Goal: Task Accomplishment & Management: Manage account settings

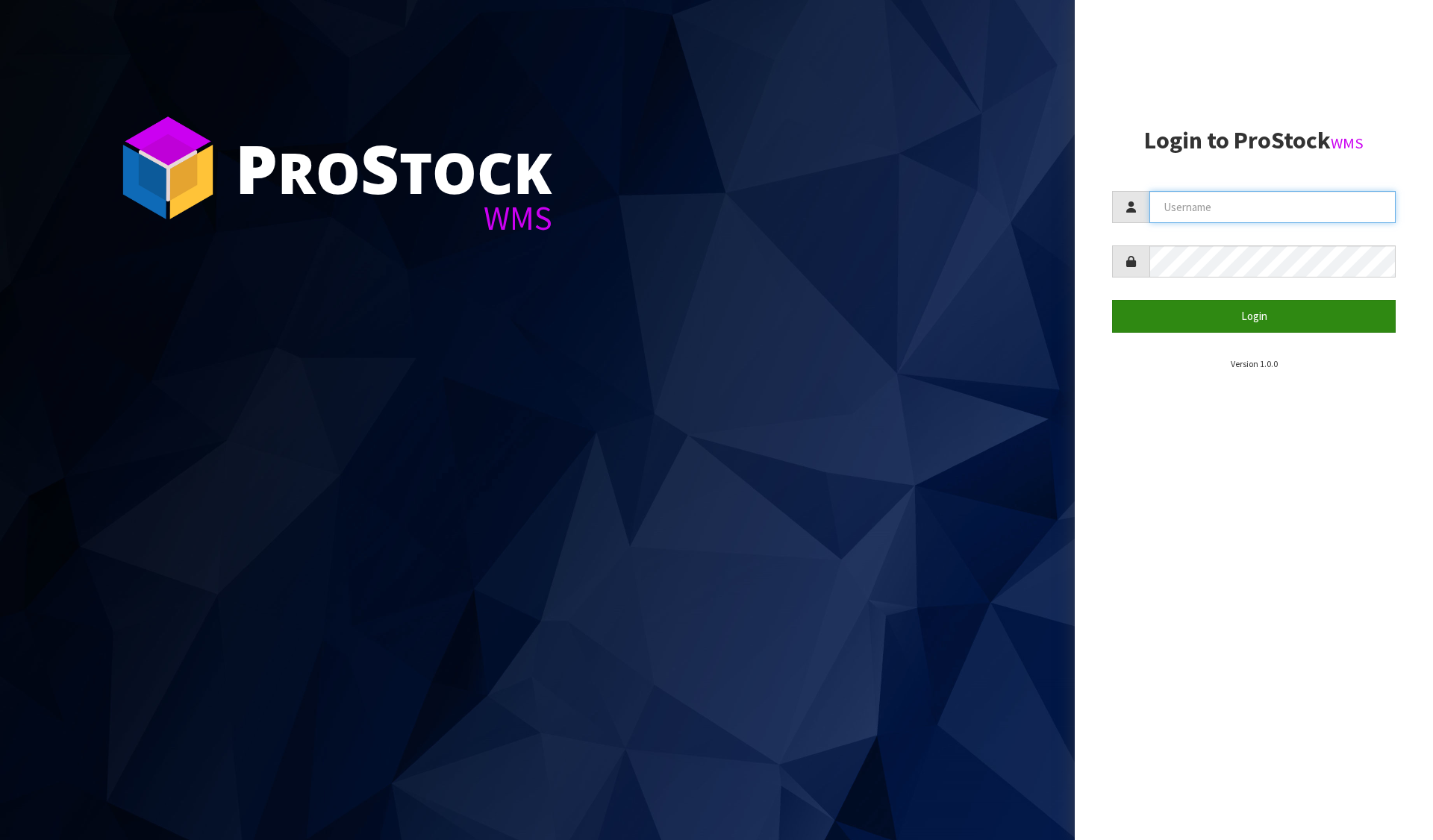
type input "Meena"
click at [1289, 305] on button "Login" at bounding box center [1253, 316] width 284 height 32
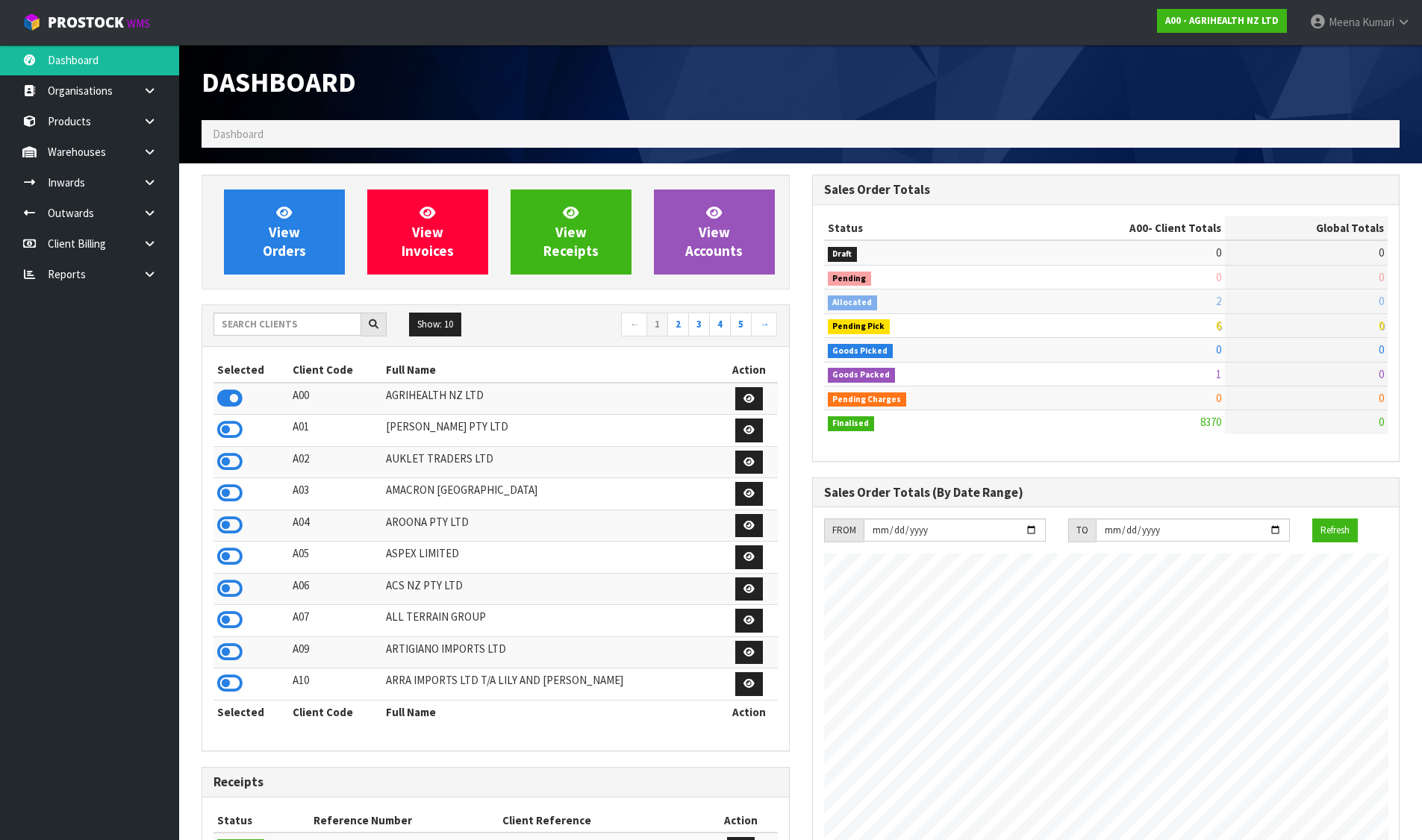
scroll to position [1130, 609]
click at [268, 322] on input "text" at bounding box center [287, 324] width 148 height 23
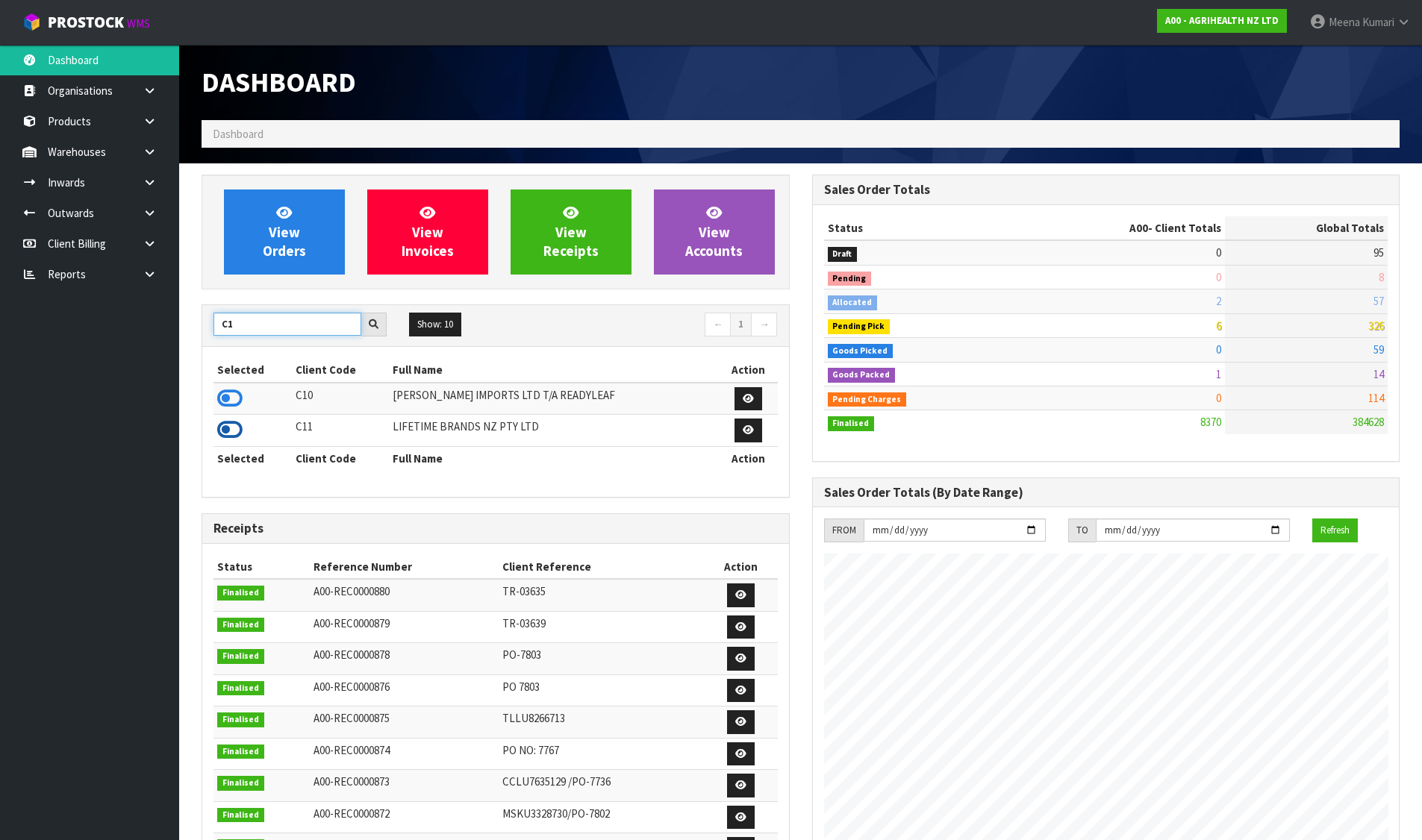
type input "C1"
click at [231, 430] on icon at bounding box center [229, 429] width 26 height 22
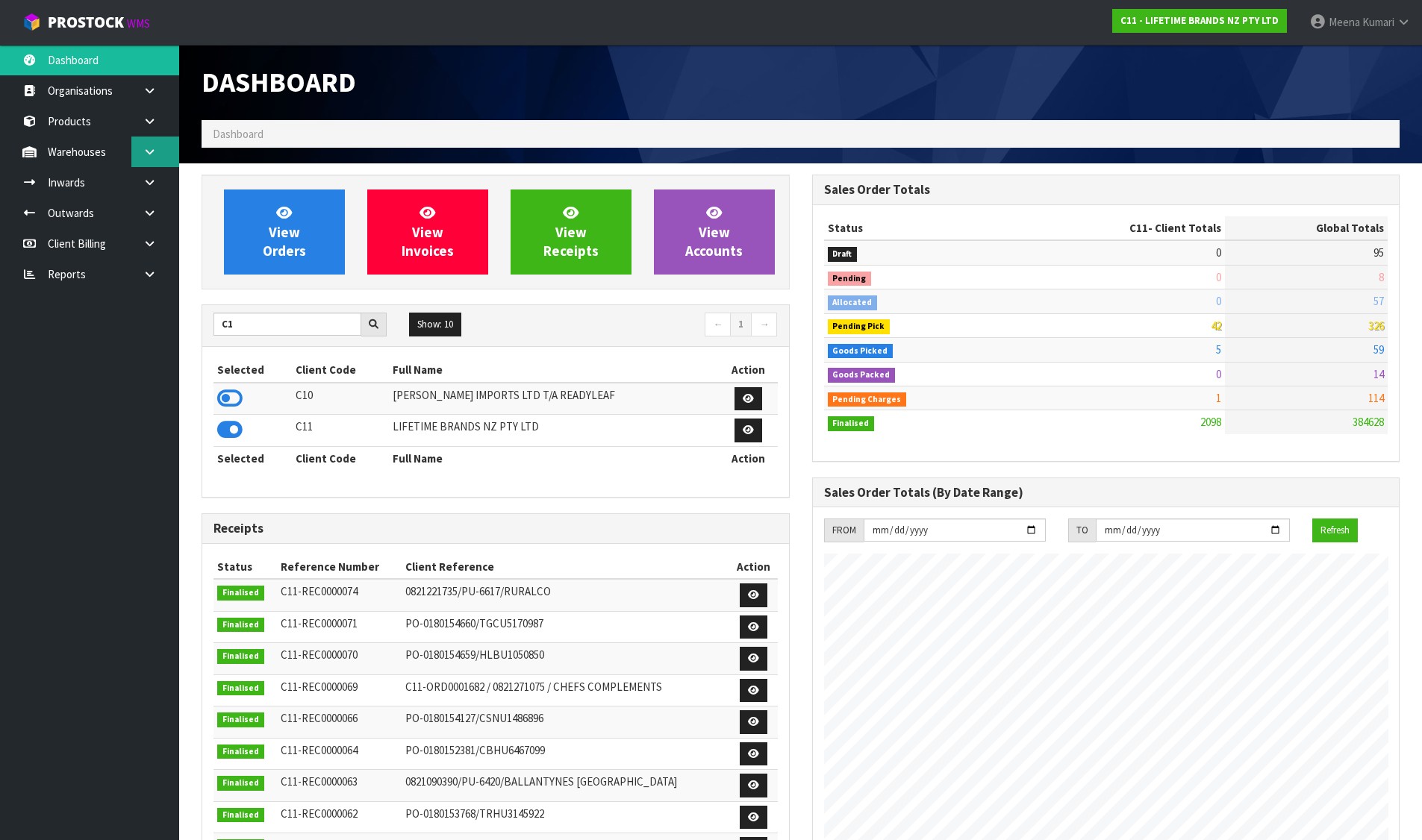
click at [162, 147] on link at bounding box center [156, 152] width 48 height 31
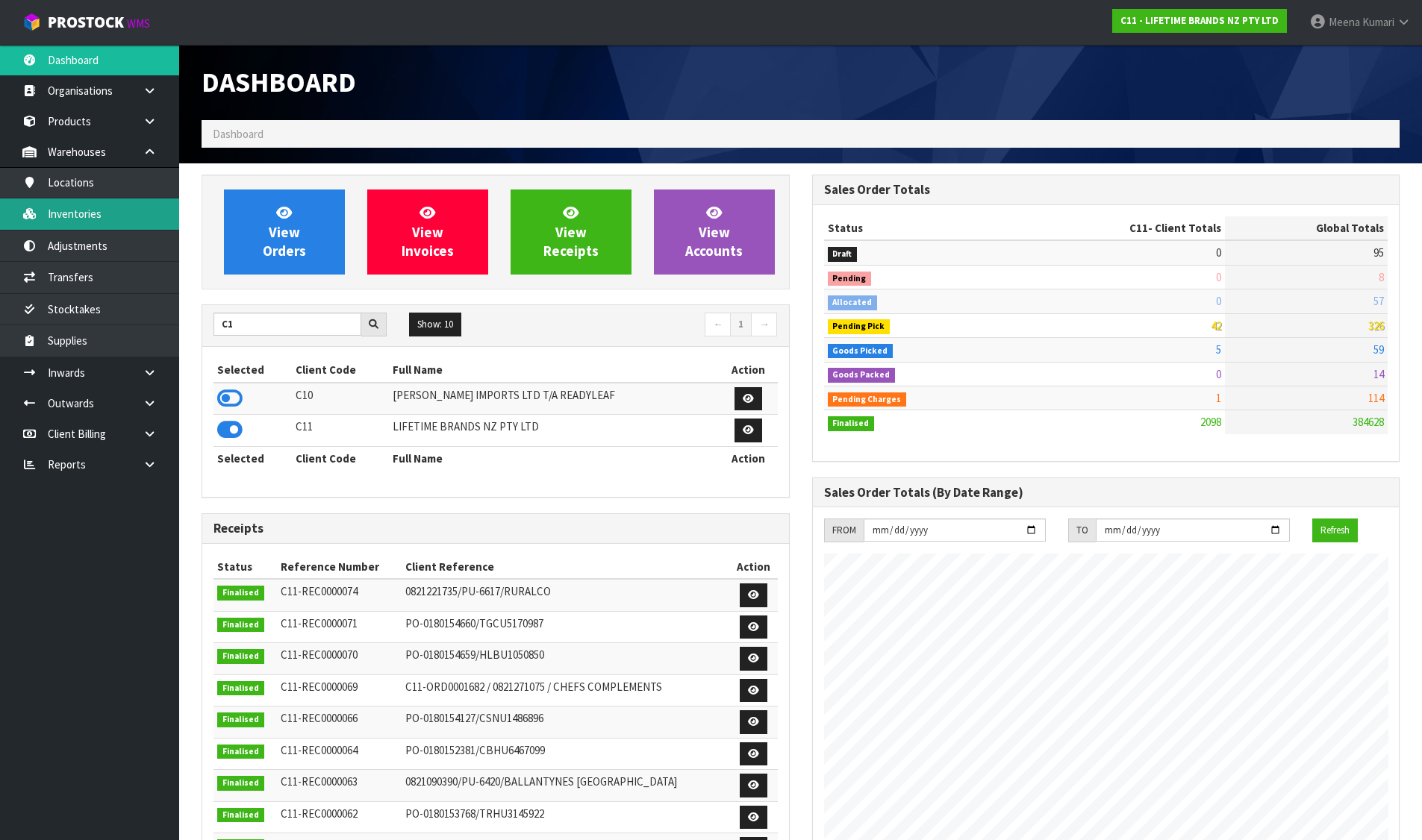
click at [132, 211] on link "Inventories" at bounding box center [90, 214] width 180 height 31
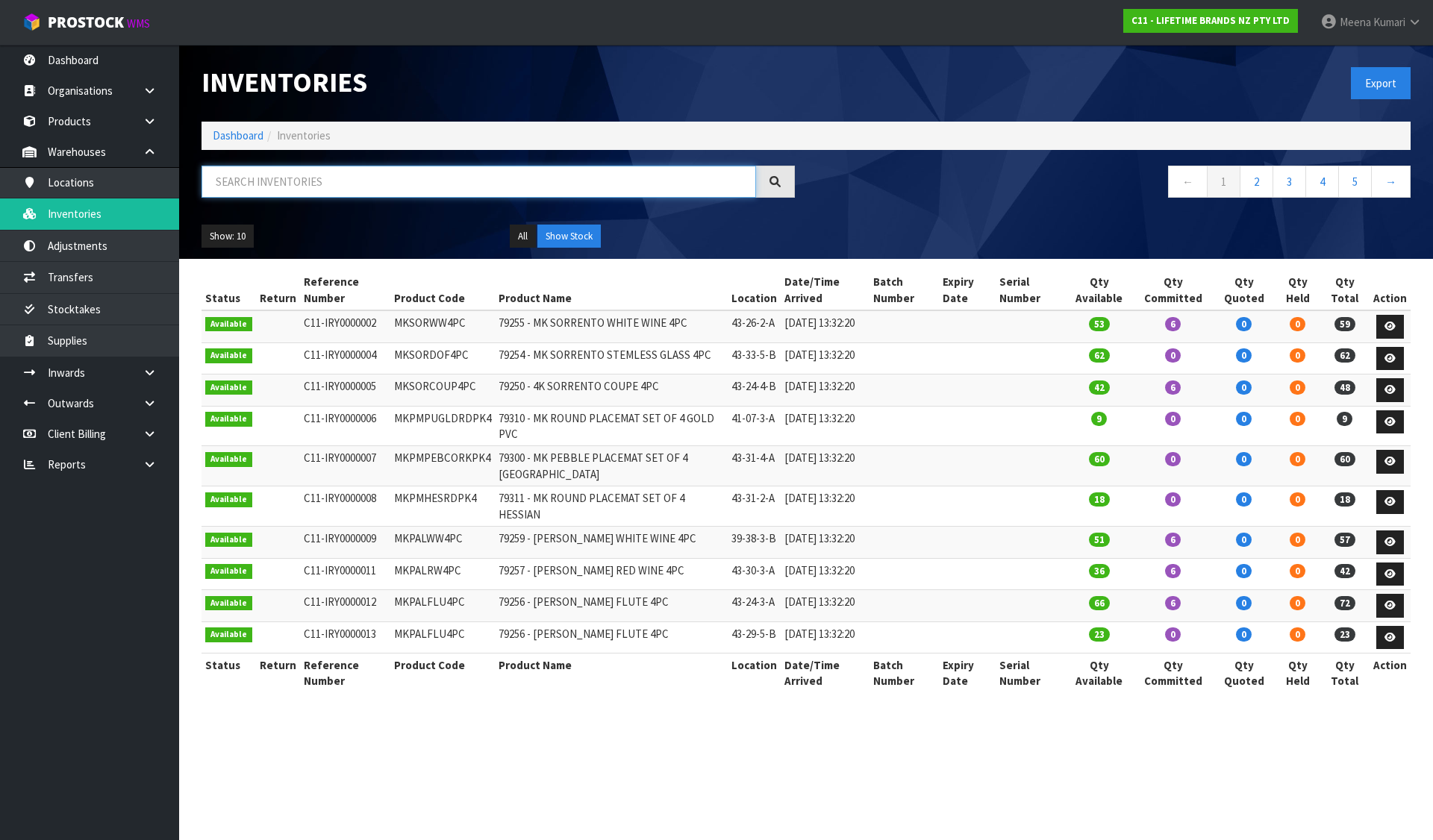
click at [453, 187] on input "text" at bounding box center [478, 181] width 555 height 32
paste input "MKPBOWLS32"
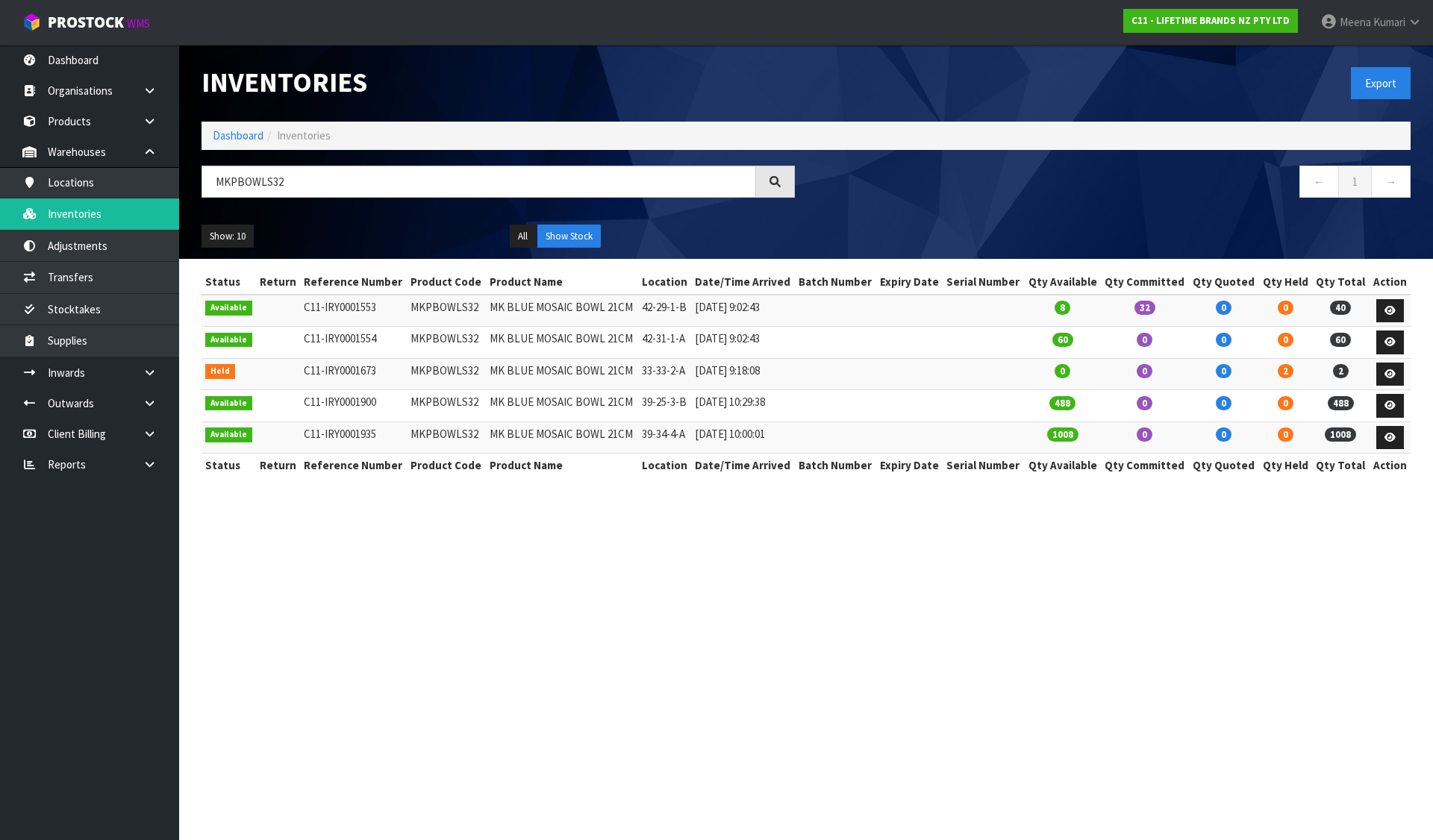
click at [756, 779] on section "Inventories Export Dashboard Inventories MKPBOWLS32 ← 1 → Show: 10 5 10 25 50 A…" at bounding box center [716, 420] width 1433 height 840
click at [330, 180] on input "MKPBOWLS32" at bounding box center [478, 181] width 555 height 32
paste input "KCBOWL"
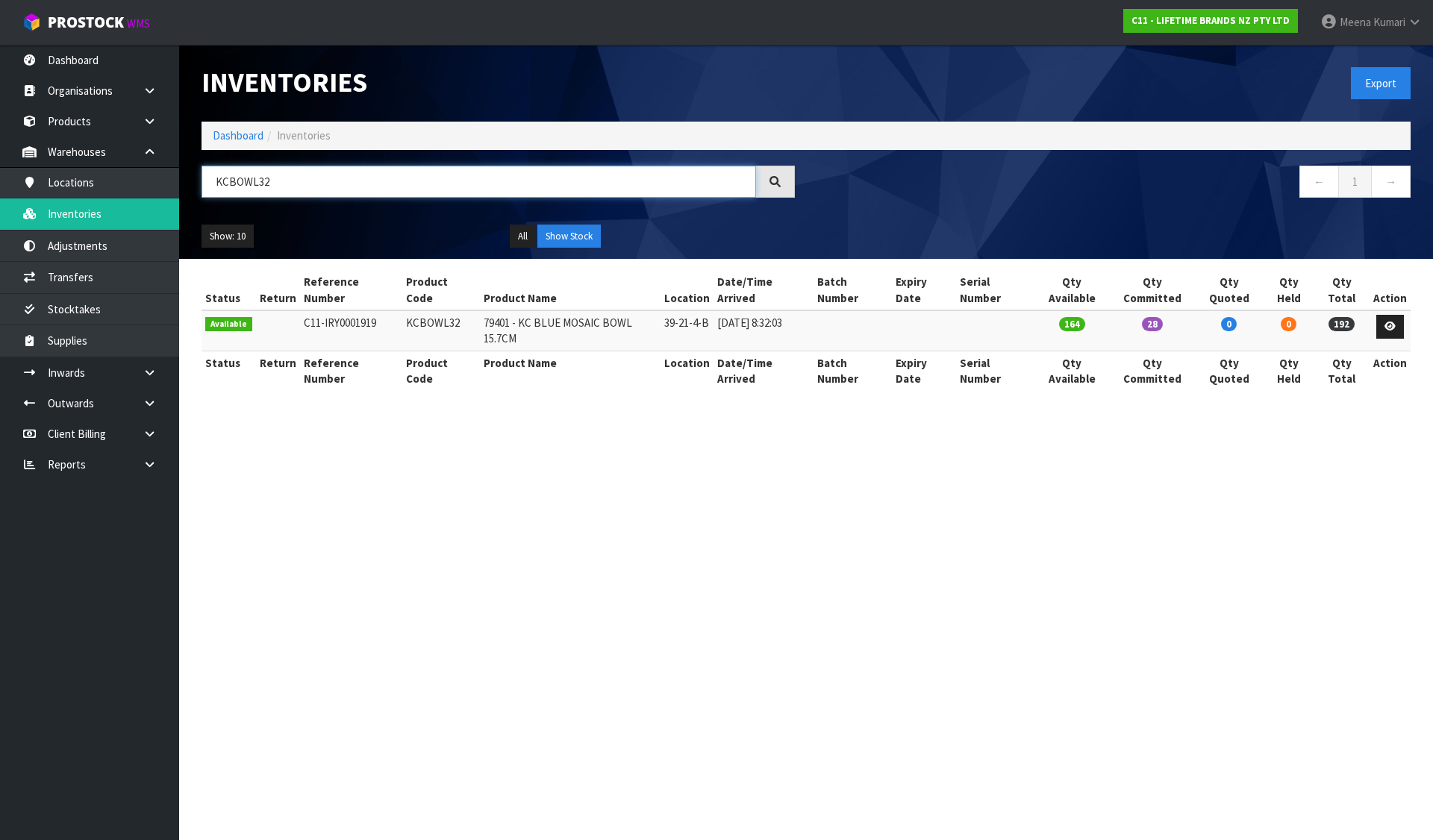
type input "KCBOWL32"
click at [866, 572] on section "Inventories Export Dashboard Inventories KCBOWL32 ← 1 → Show: 10 5 10 25 50 All…" at bounding box center [716, 420] width 1433 height 840
click at [1395, 322] on icon at bounding box center [1390, 326] width 11 height 10
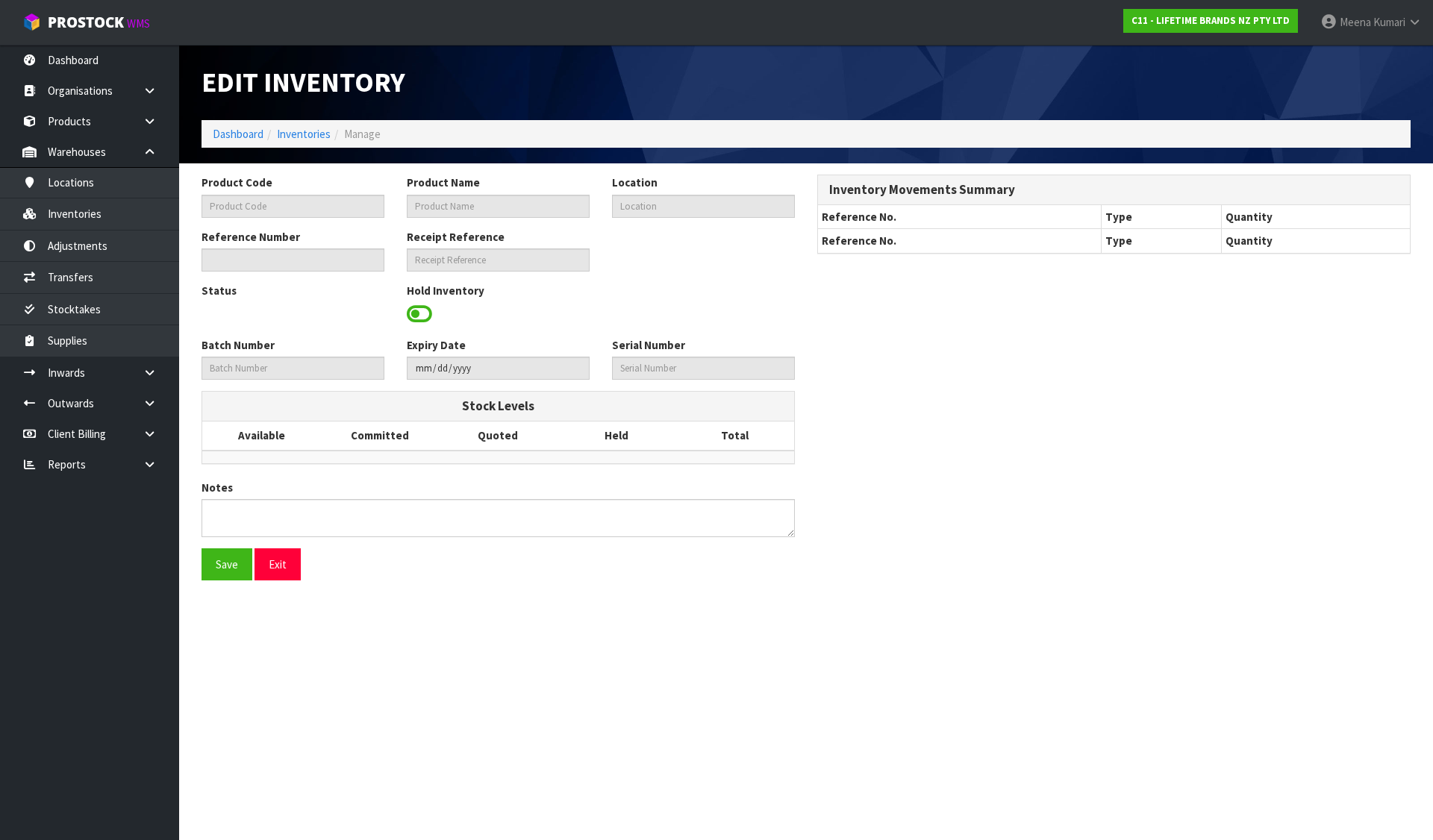
type input "KCBOWL32"
type input "79401 - KC BLUE MOSAIC BOWL 15.7CM"
type input "39-21-4-B"
type input "C11-IRY0001919"
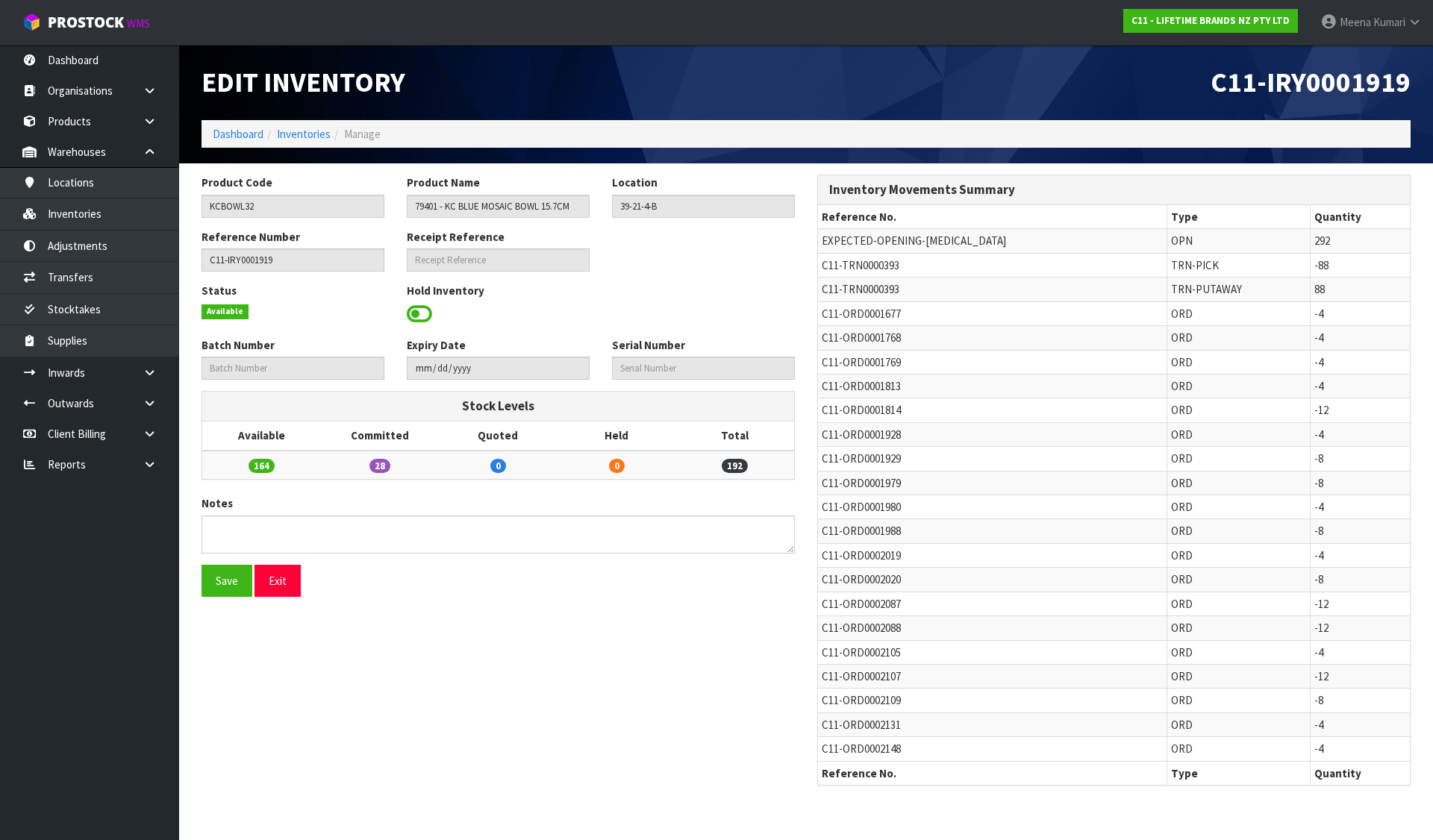
click at [412, 313] on span at bounding box center [419, 313] width 26 height 22
click at [654, 309] on span "Select an Option" at bounding box center [696, 312] width 156 height 18
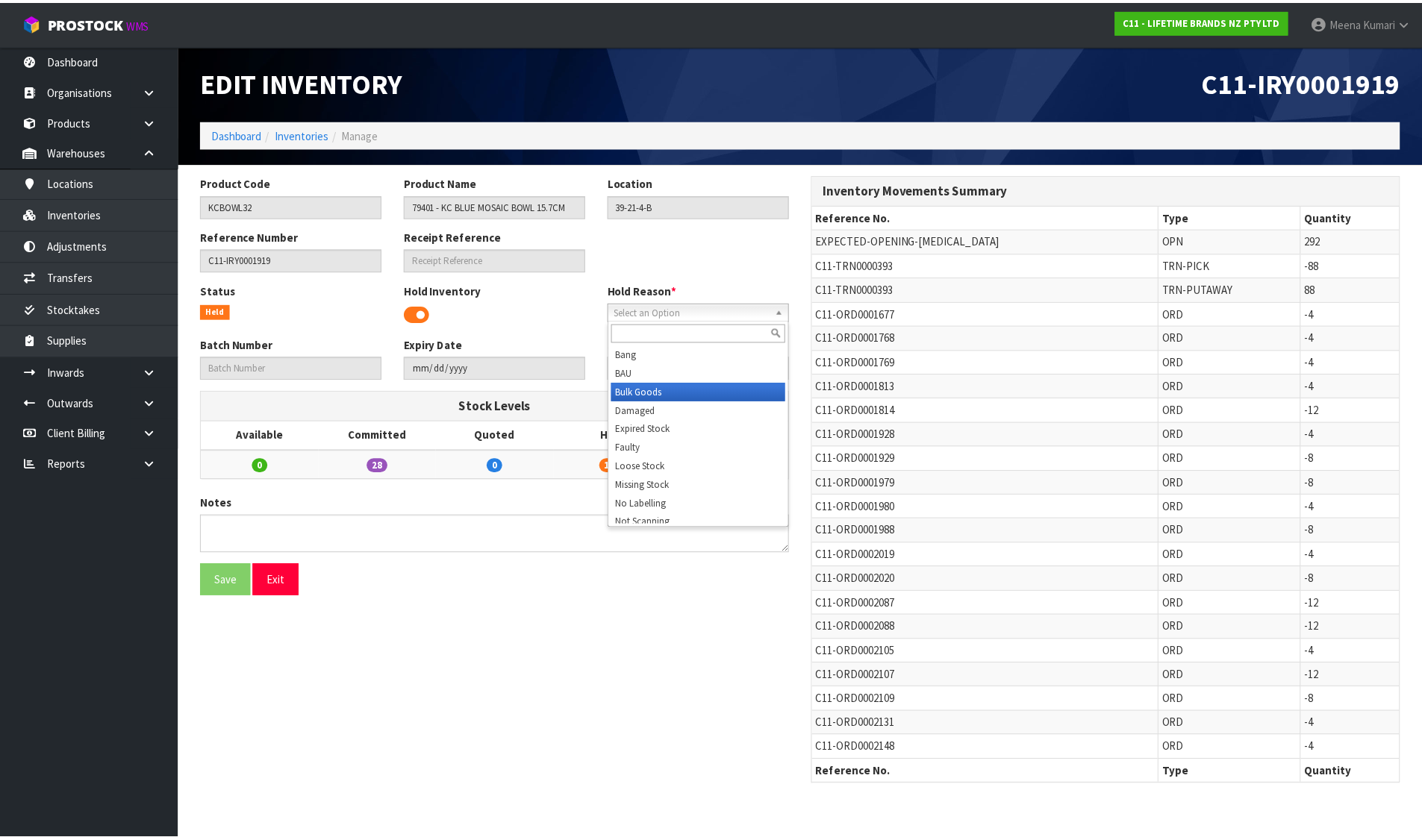
scroll to position [8, 0]
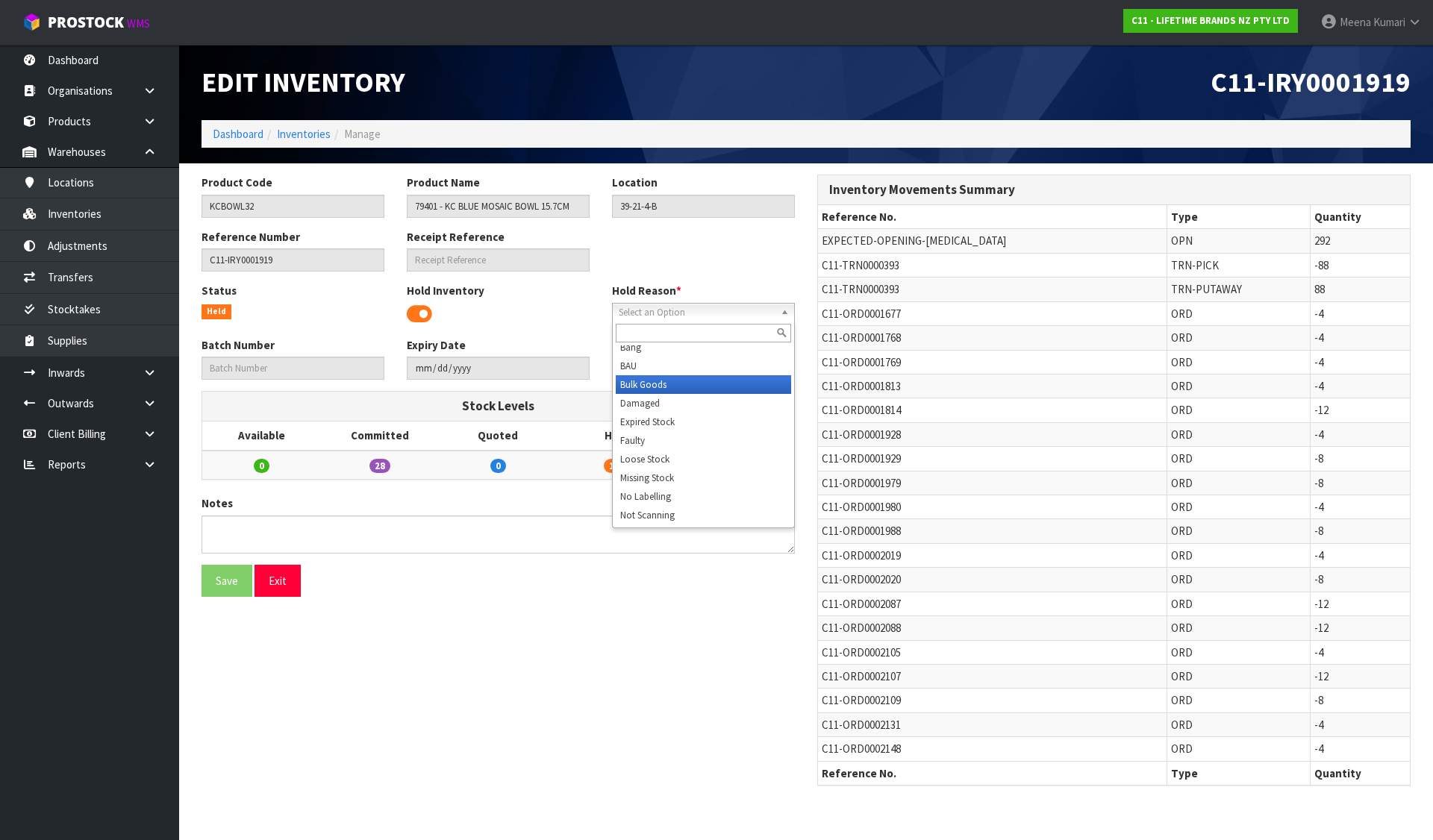
click at [647, 382] on li "Bulk Goods" at bounding box center [704, 385] width 176 height 19
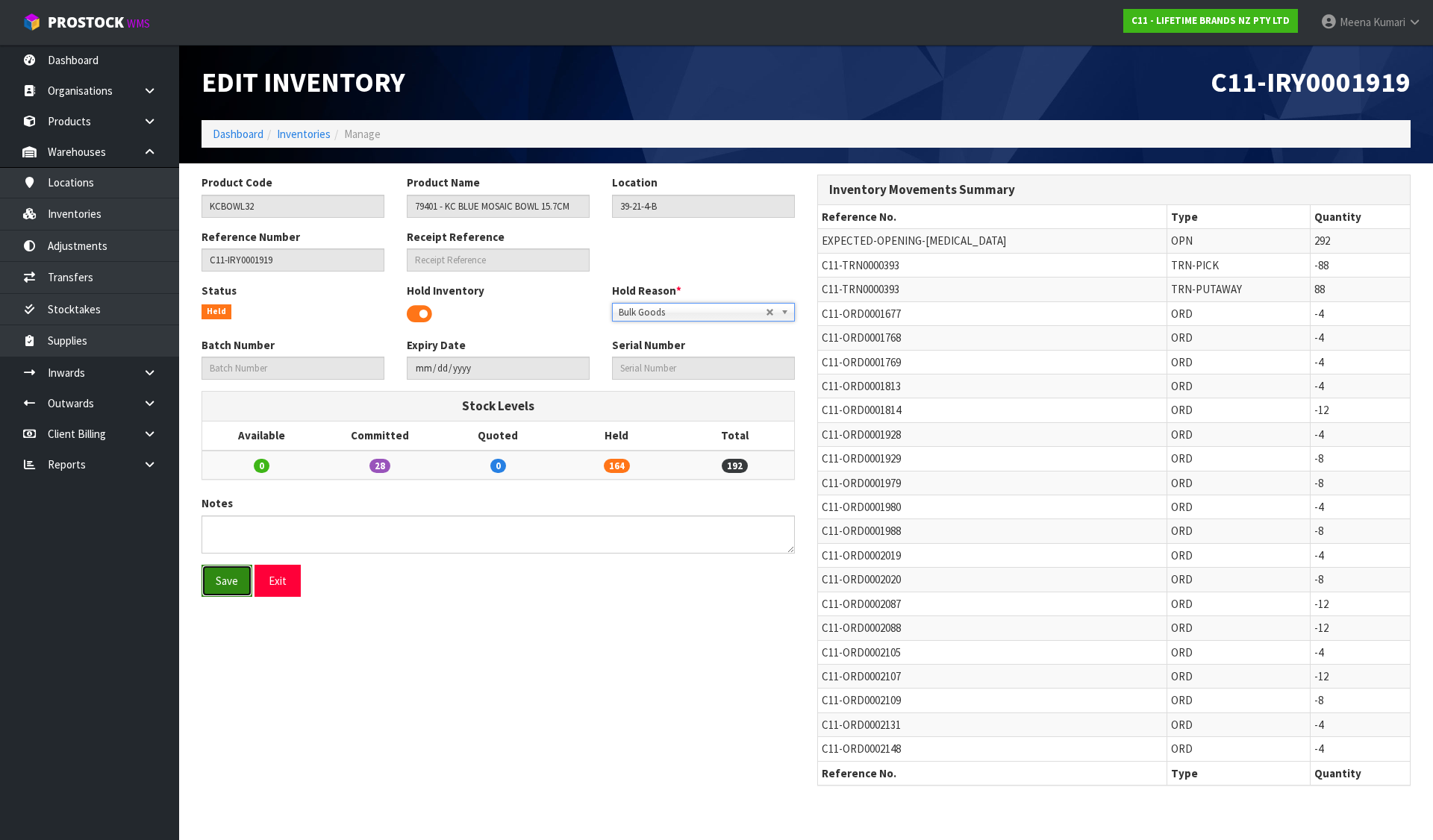
click at [210, 585] on button "Save" at bounding box center [226, 581] width 51 height 32
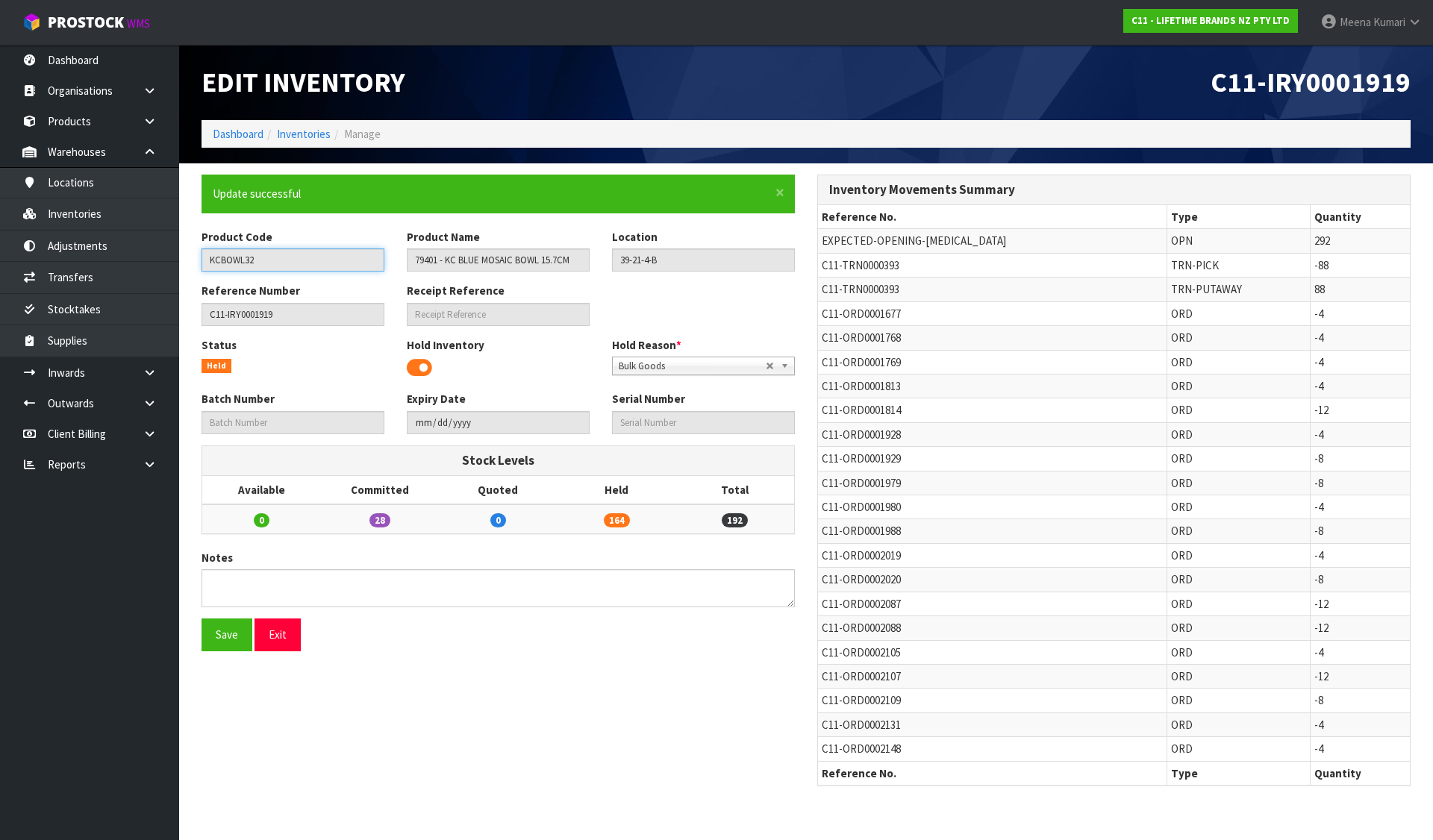
click at [271, 254] on input "KCBOWL32" at bounding box center [292, 260] width 182 height 23
click at [294, 126] on li "Inventories" at bounding box center [297, 134] width 67 height 15
click at [299, 132] on link "Inventories" at bounding box center [304, 134] width 53 height 14
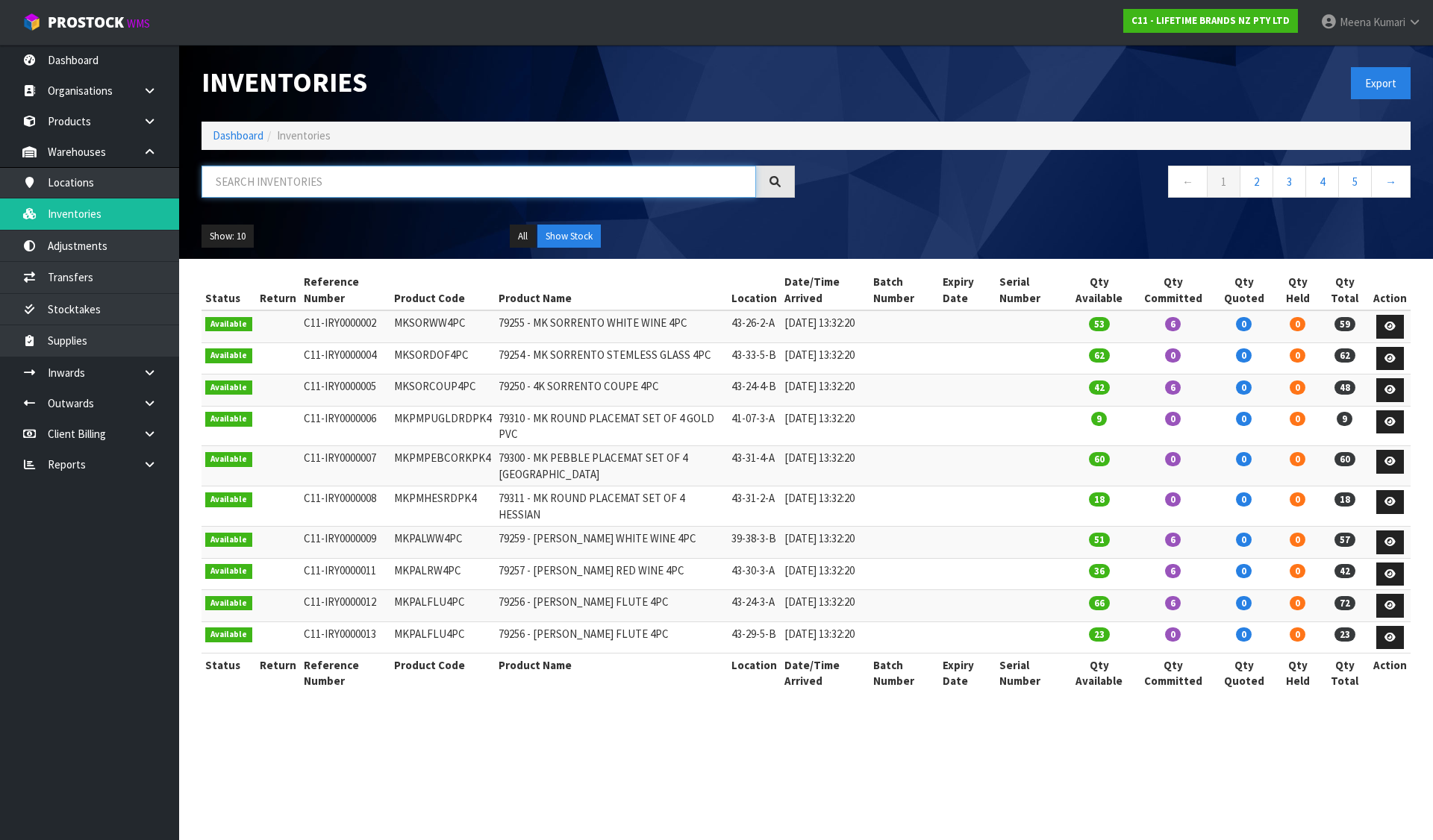
click at [309, 182] on input "text" at bounding box center [478, 181] width 555 height 32
paste input "KCBOWL32"
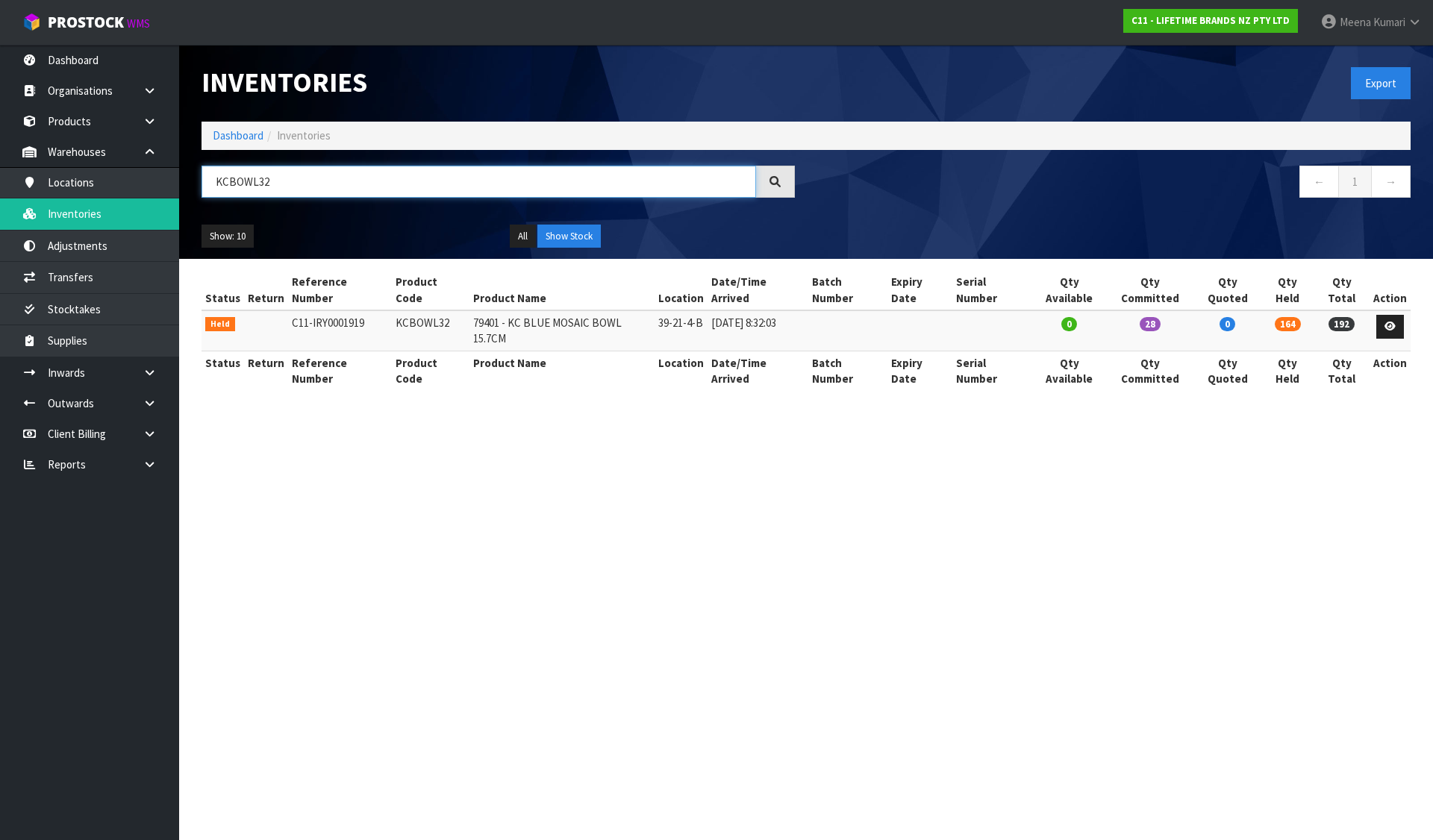
type input "KCBOWL32"
click at [257, 135] on link "Dashboard" at bounding box center [238, 135] width 51 height 14
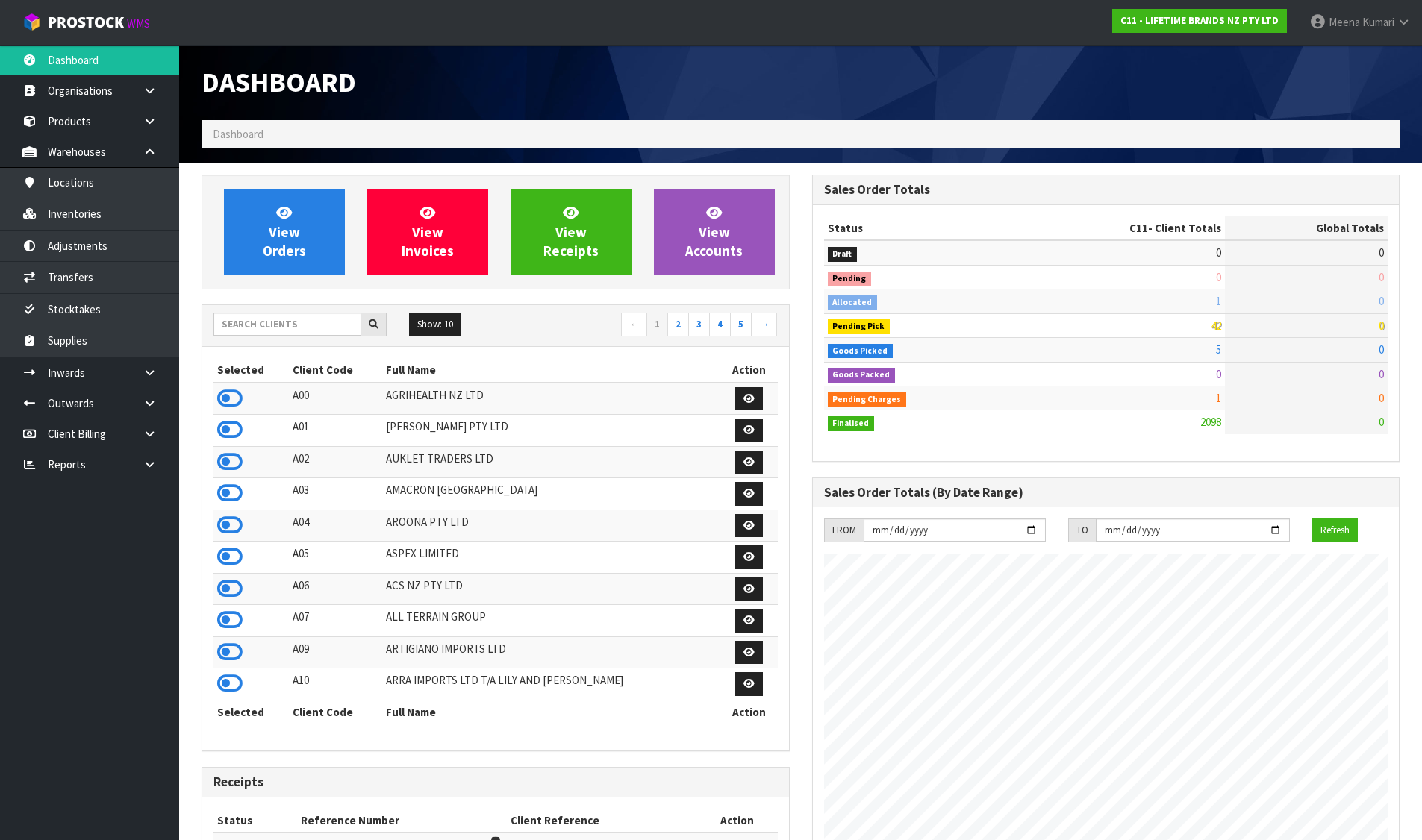
scroll to position [1130, 609]
click at [307, 326] on input "text" at bounding box center [287, 324] width 148 height 23
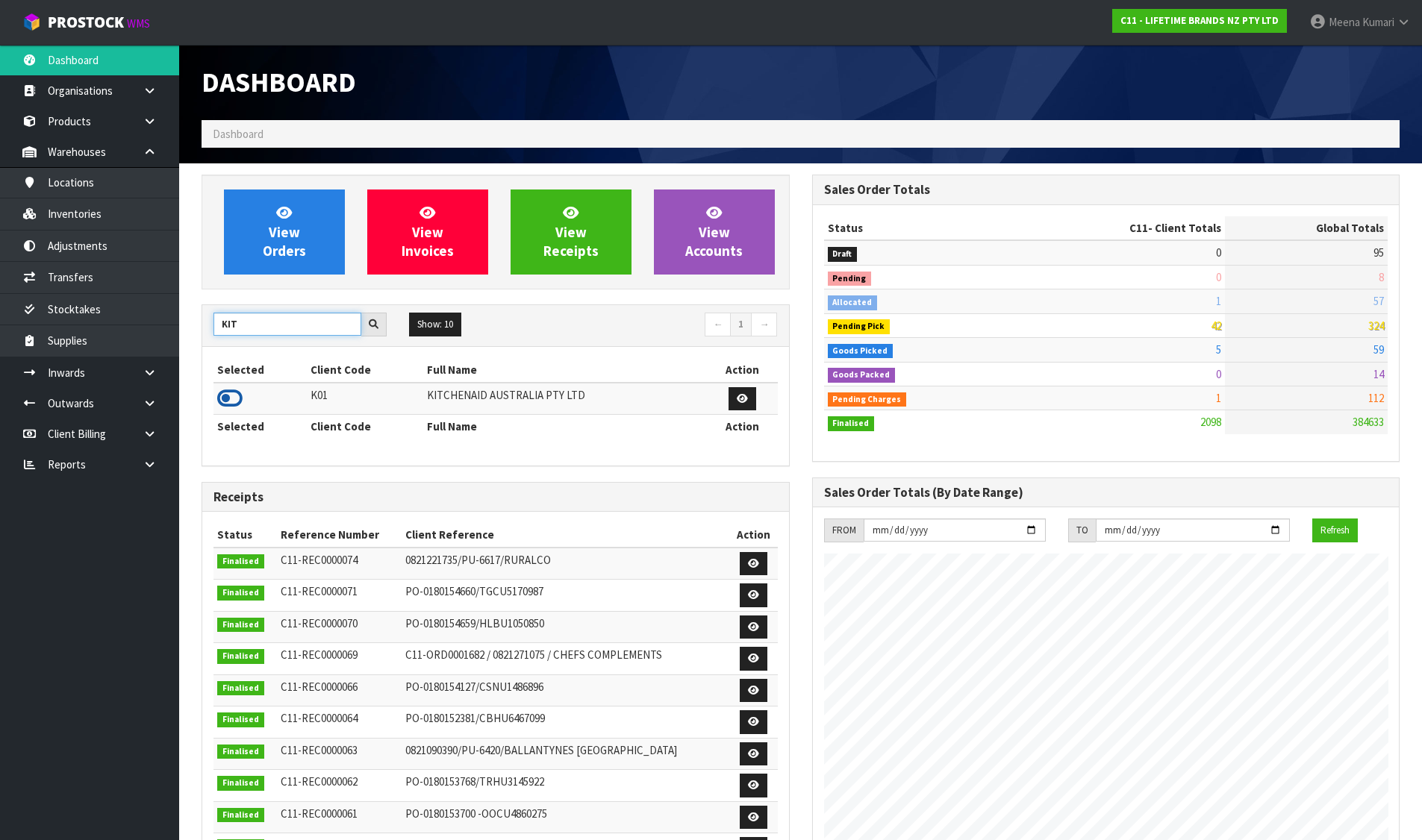
type input "KIT"
click at [237, 398] on icon at bounding box center [229, 398] width 26 height 22
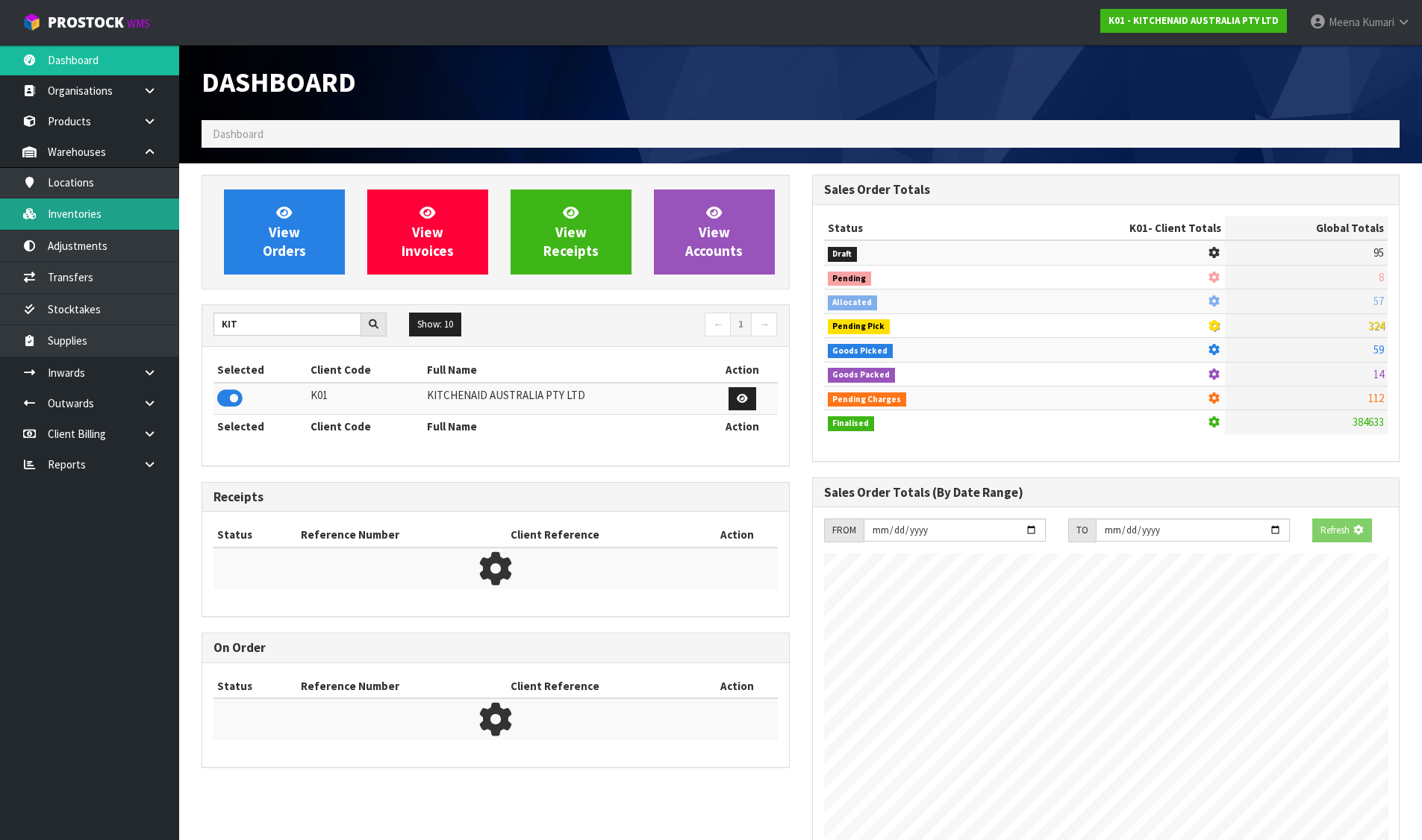
scroll to position [745064, 745741]
click at [107, 221] on link "Inventories" at bounding box center [90, 214] width 180 height 31
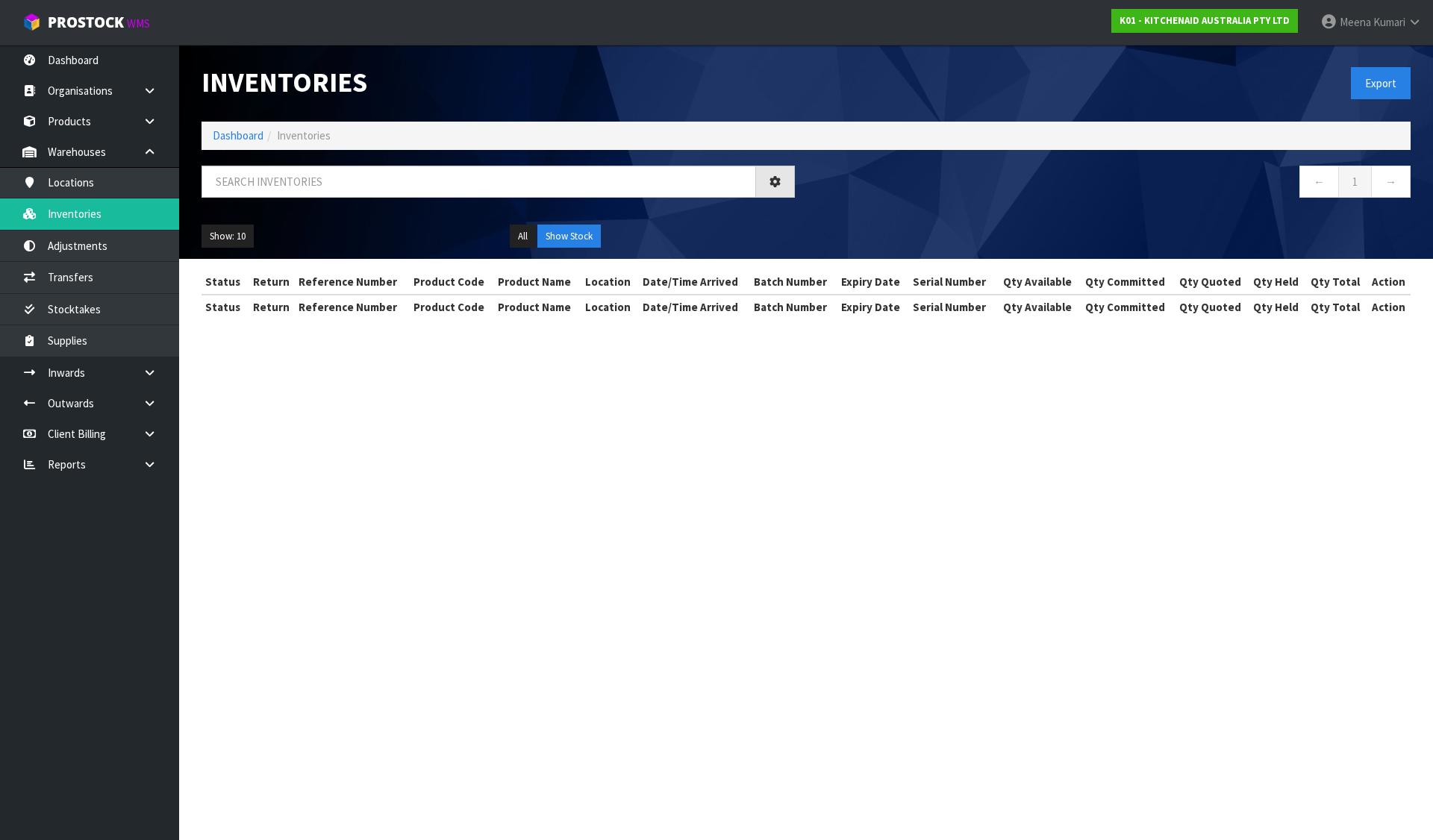
click at [286, 198] on div at bounding box center [497, 186] width 616 height 43
click at [284, 189] on input "text" at bounding box center [478, 181] width 555 height 32
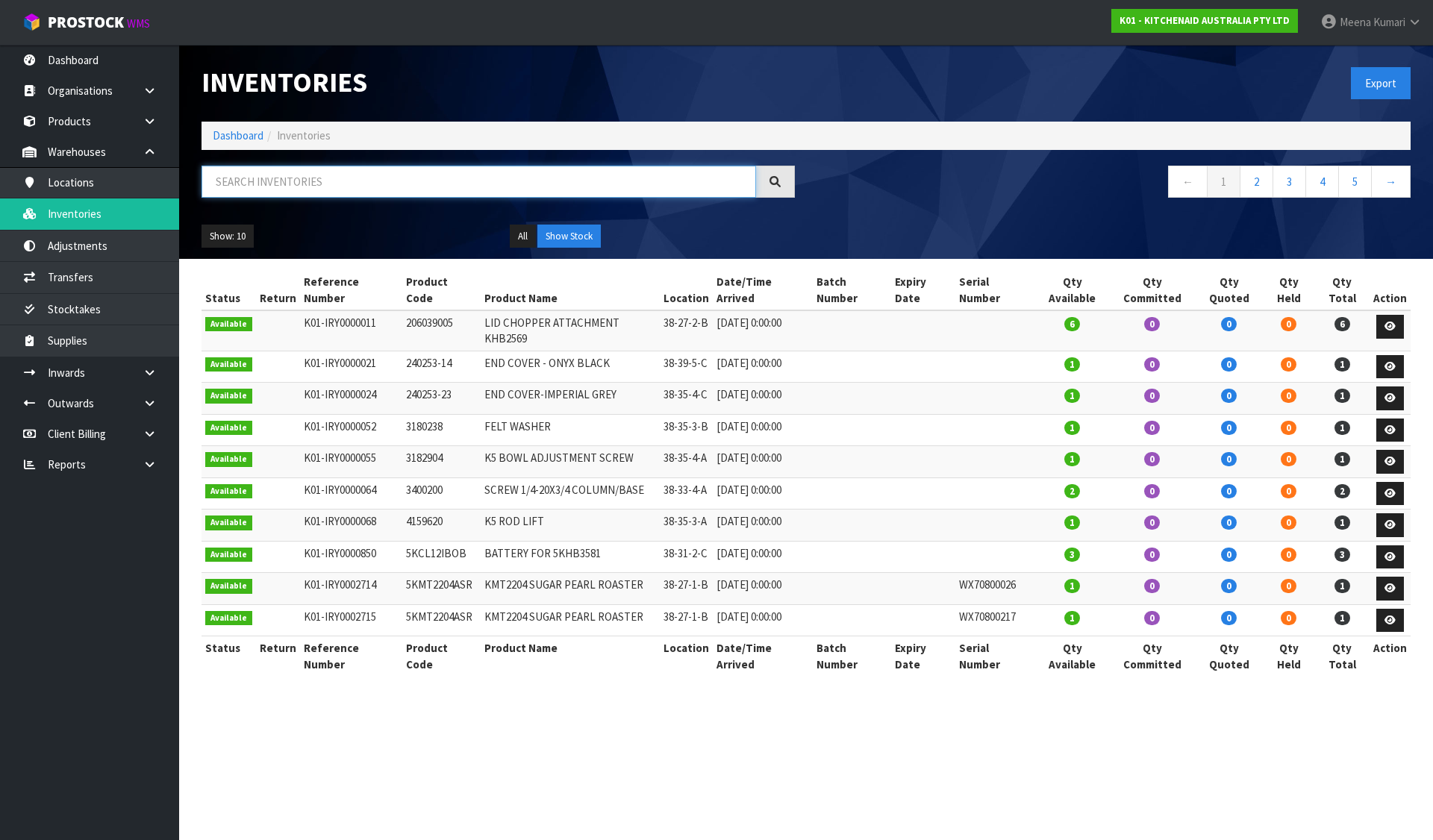
paste input "5KSM60SPXAER"
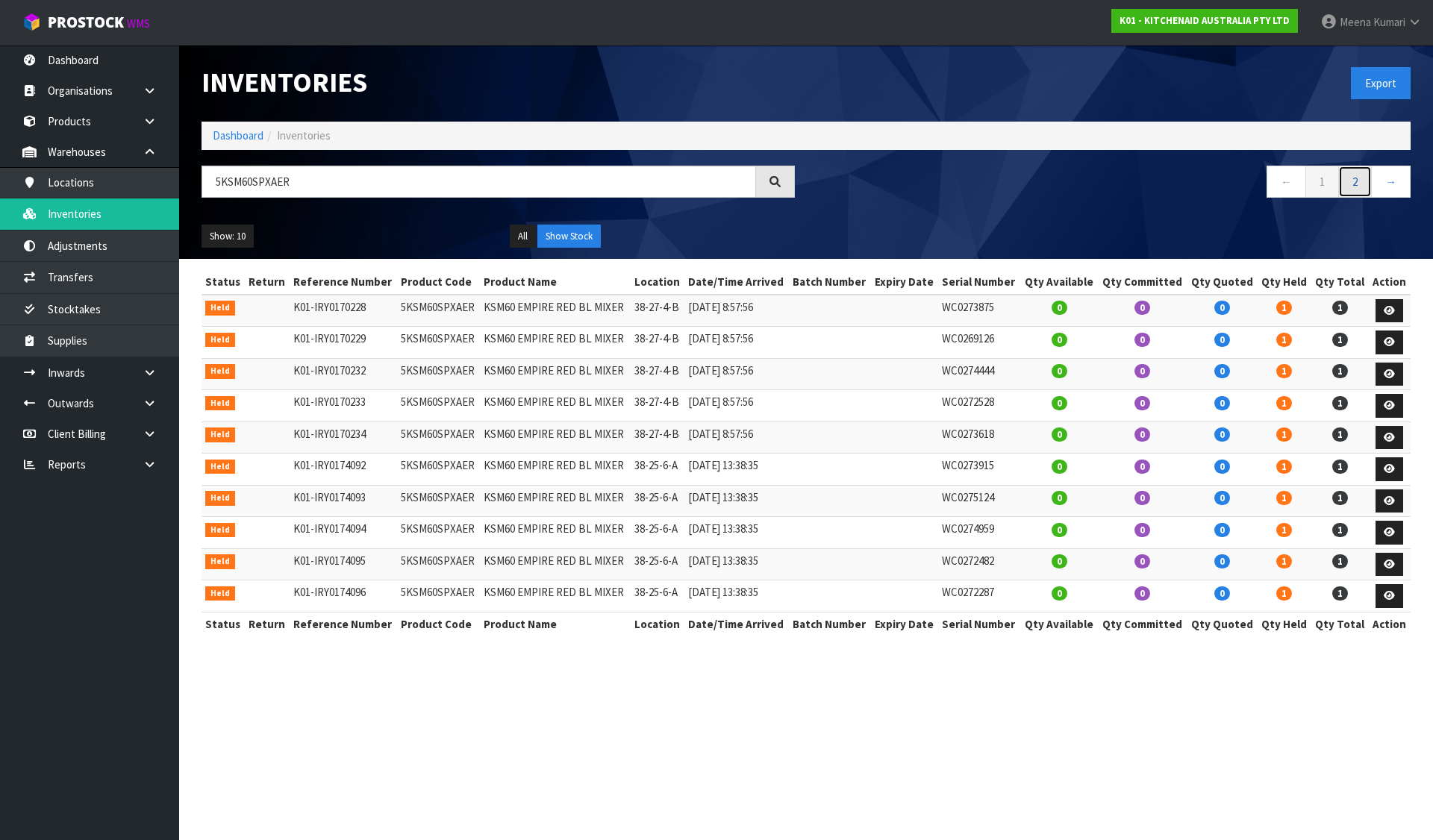
click at [1360, 186] on link "2" at bounding box center [1354, 181] width 33 height 32
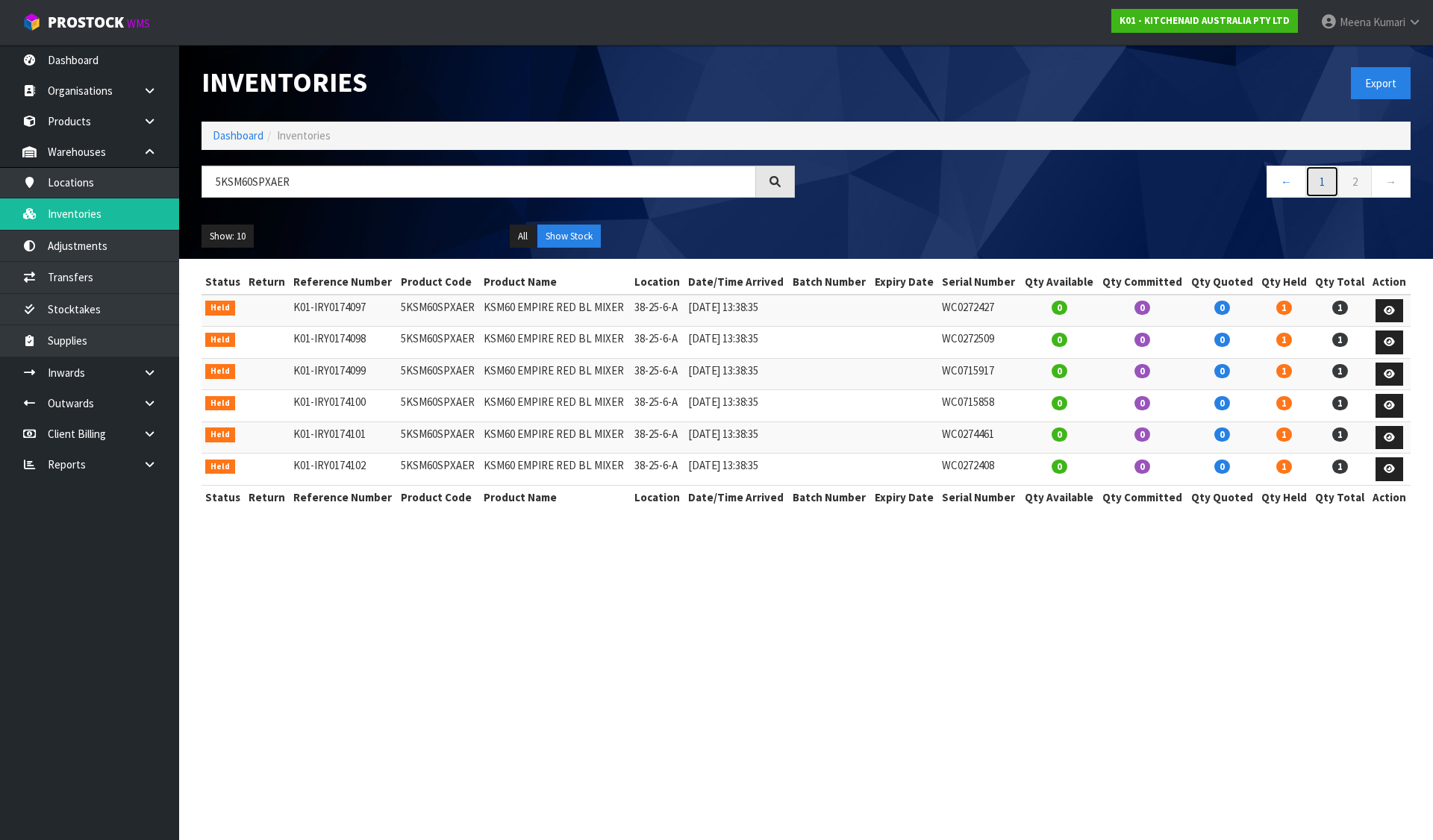
click at [1317, 179] on link "1" at bounding box center [1321, 181] width 33 height 32
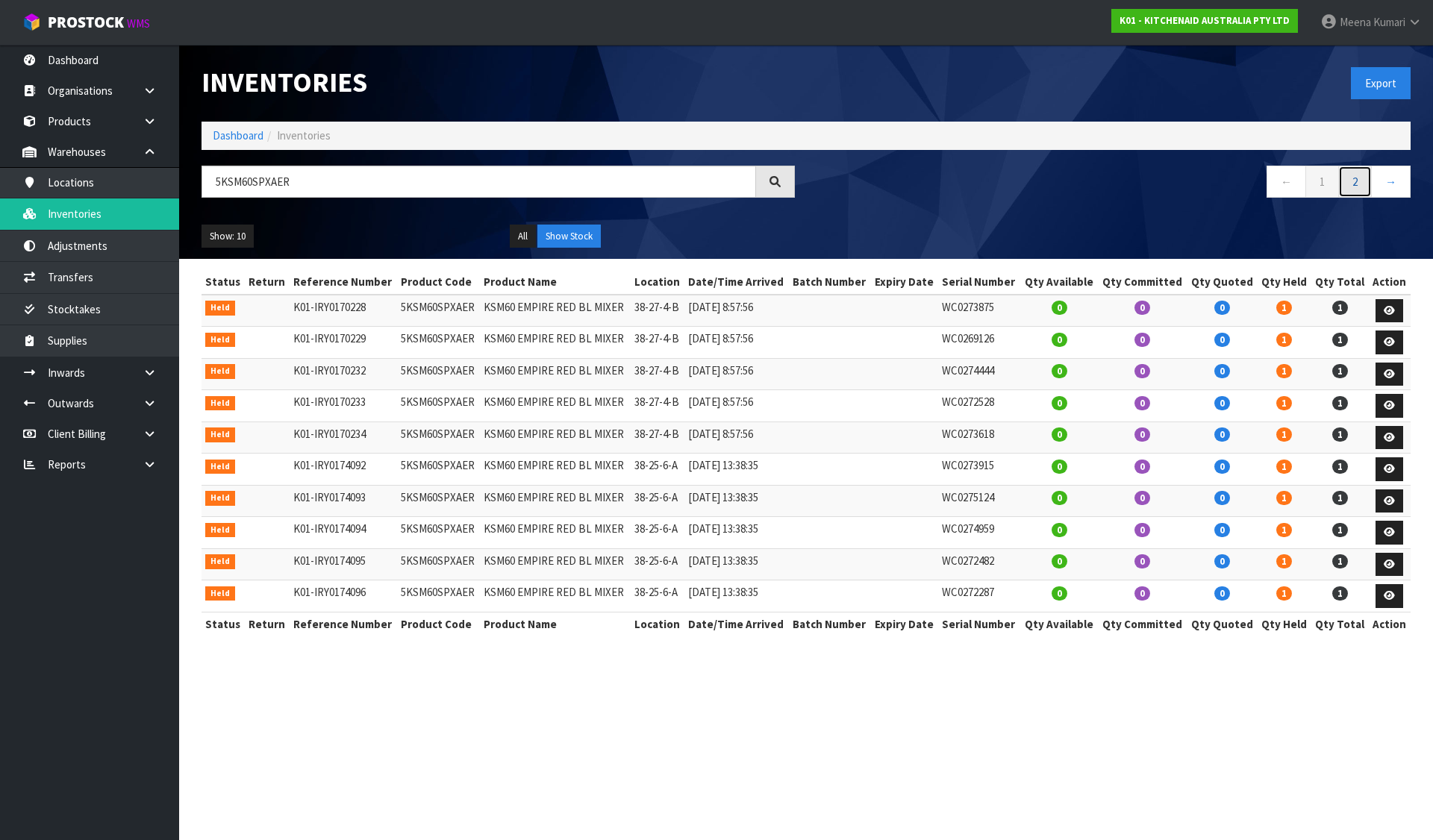
click at [1351, 181] on link "2" at bounding box center [1354, 181] width 33 height 32
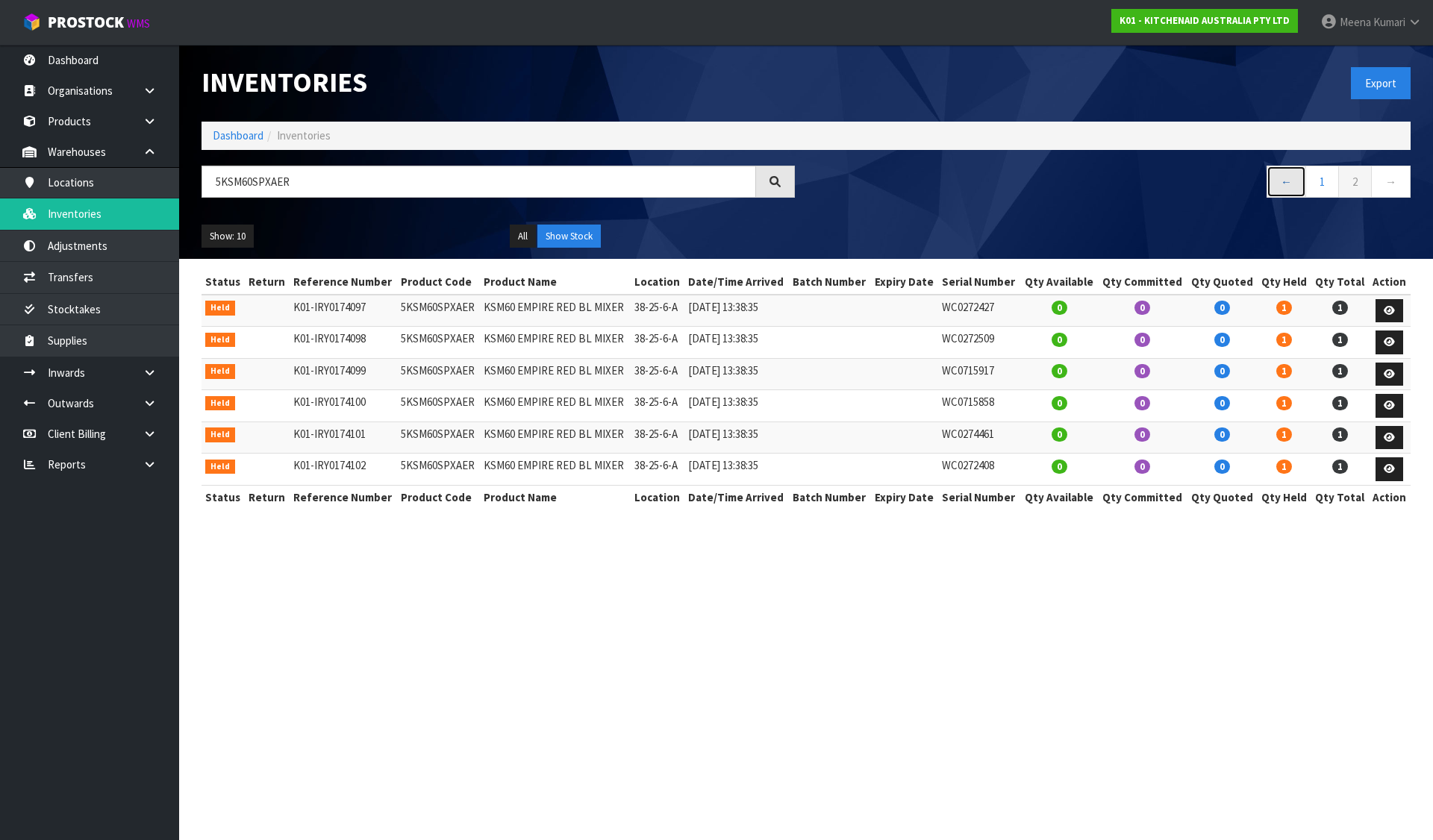
click at [1289, 188] on link "←" at bounding box center [1285, 181] width 39 height 32
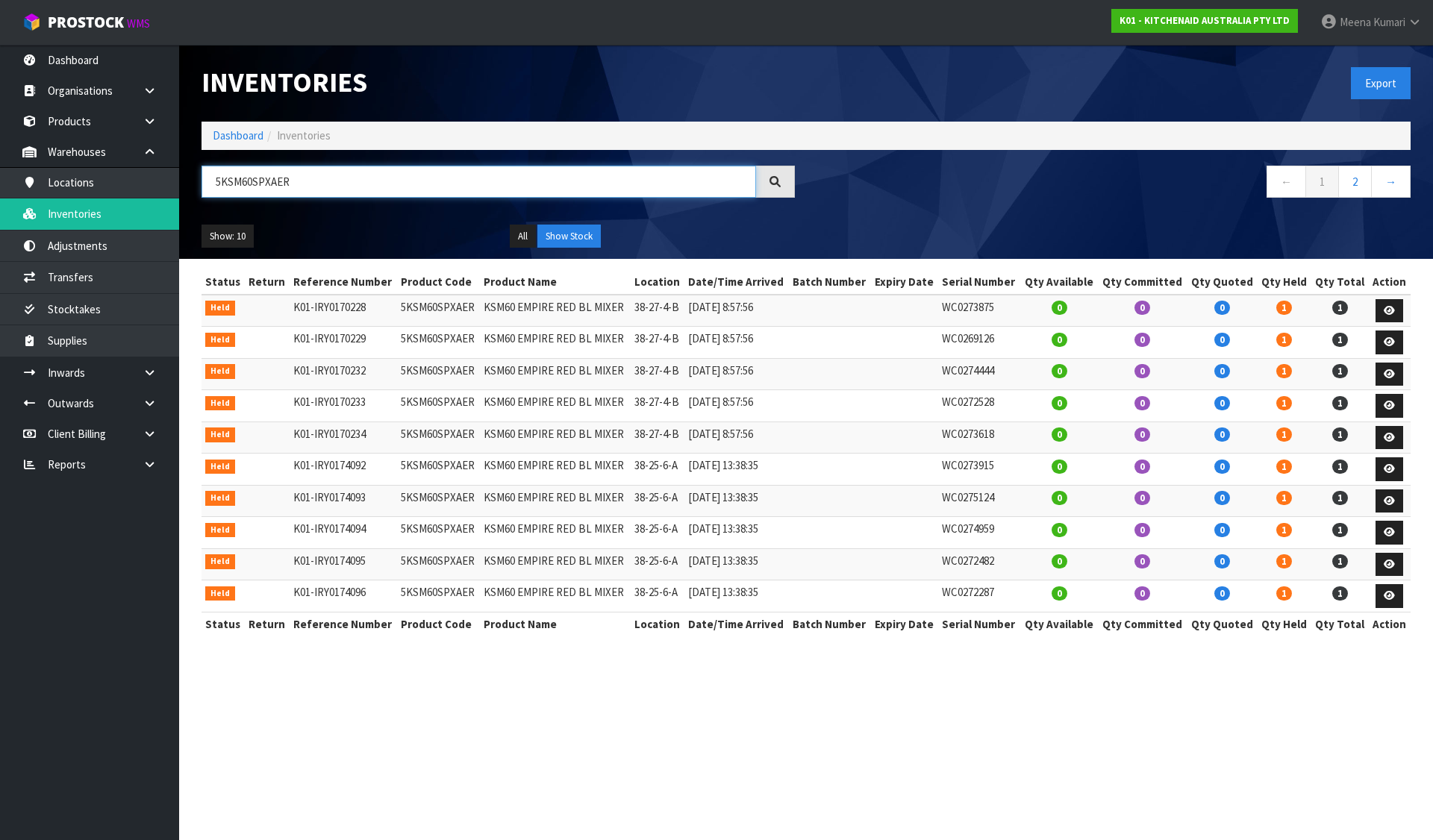
drag, startPoint x: 634, startPoint y: 176, endPoint x: 194, endPoint y: 158, distance: 440.4
click at [194, 158] on div "Inventories Export Dashboard Inventories 5KSM60SPXAER ← 1 2 → Show: 10 5 10 25 …" at bounding box center [806, 152] width 1232 height 214
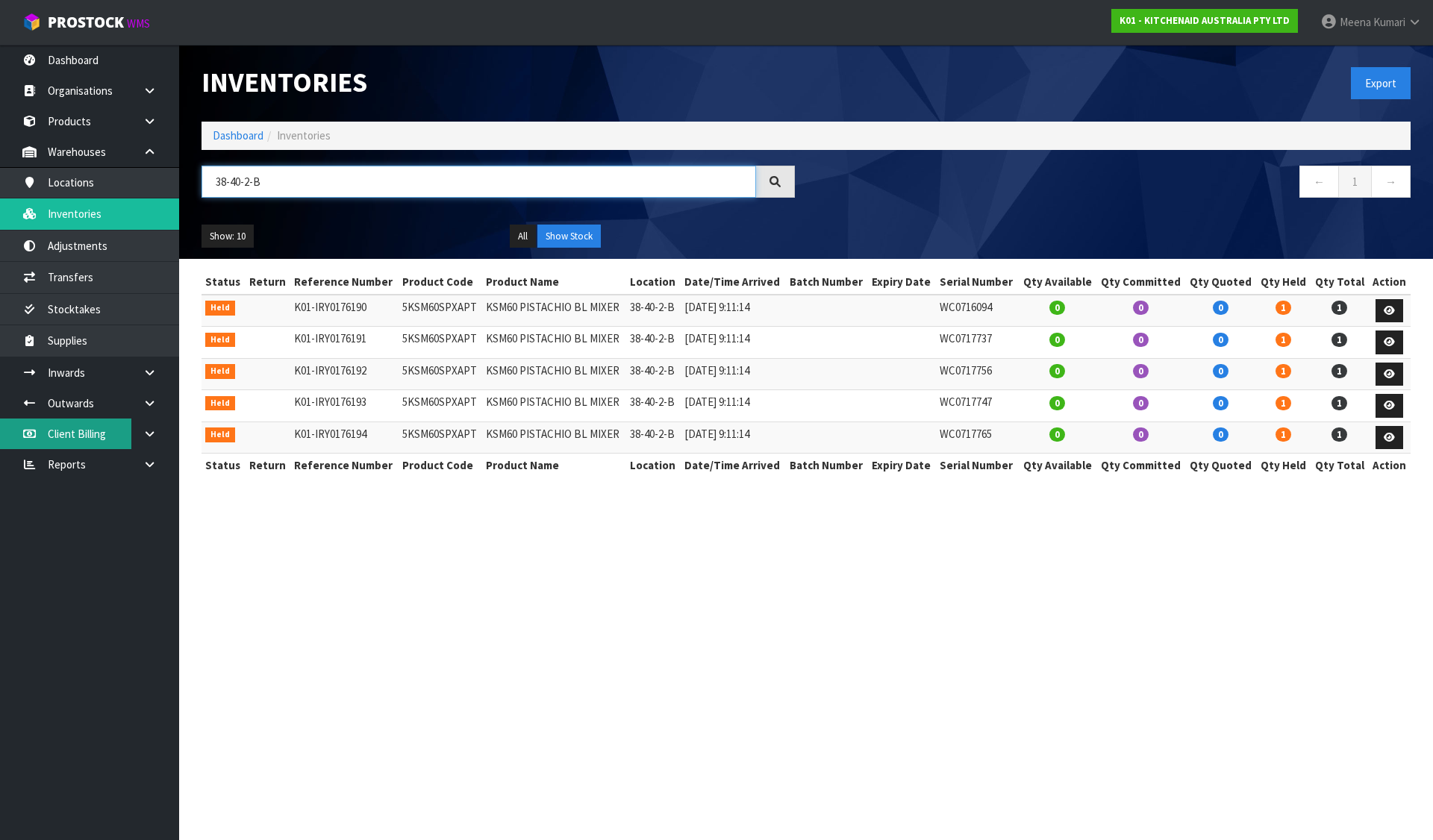
type input "38-40-2-B"
click at [247, 130] on link "Dashboard" at bounding box center [238, 135] width 51 height 14
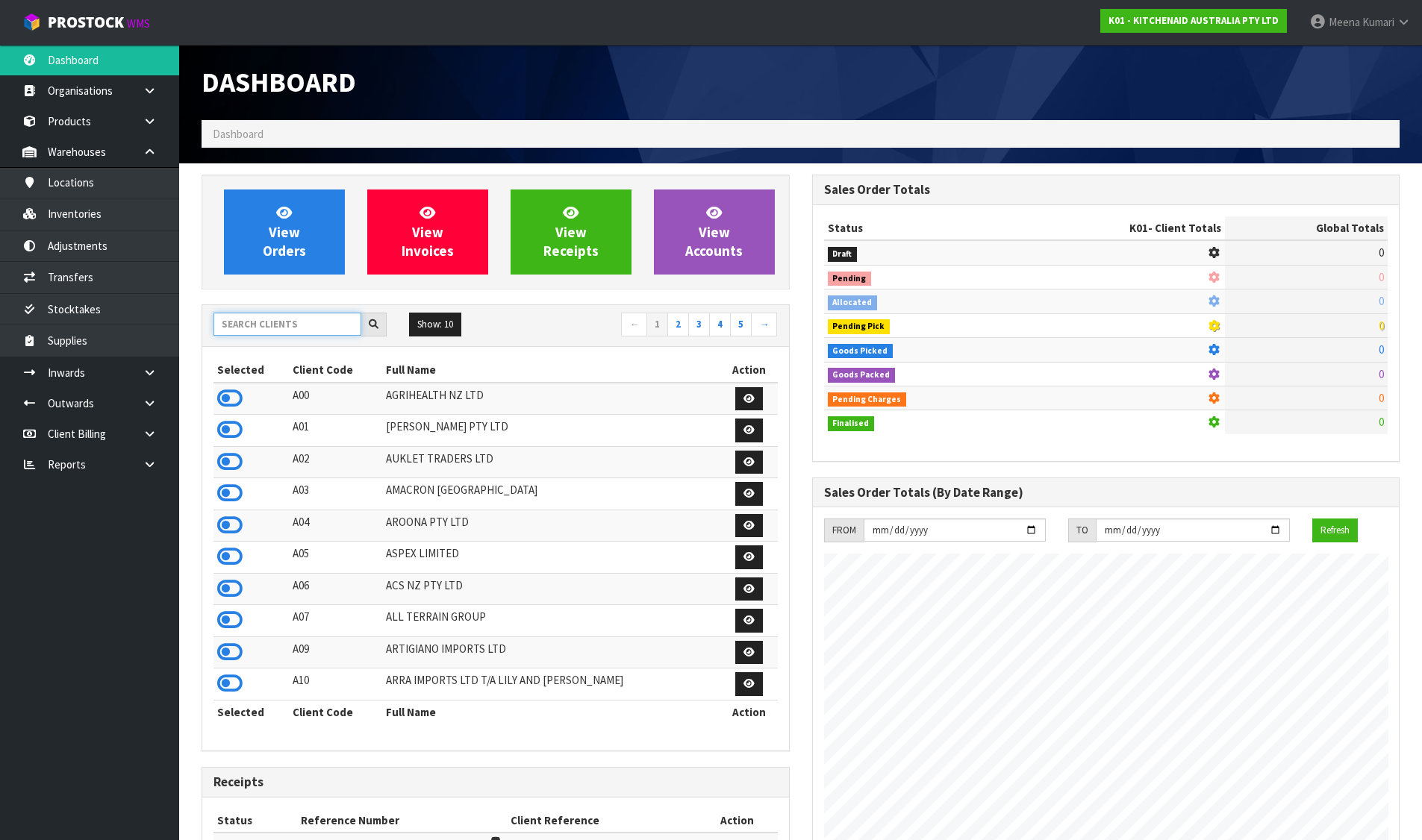
click at [292, 328] on input "text" at bounding box center [287, 324] width 148 height 23
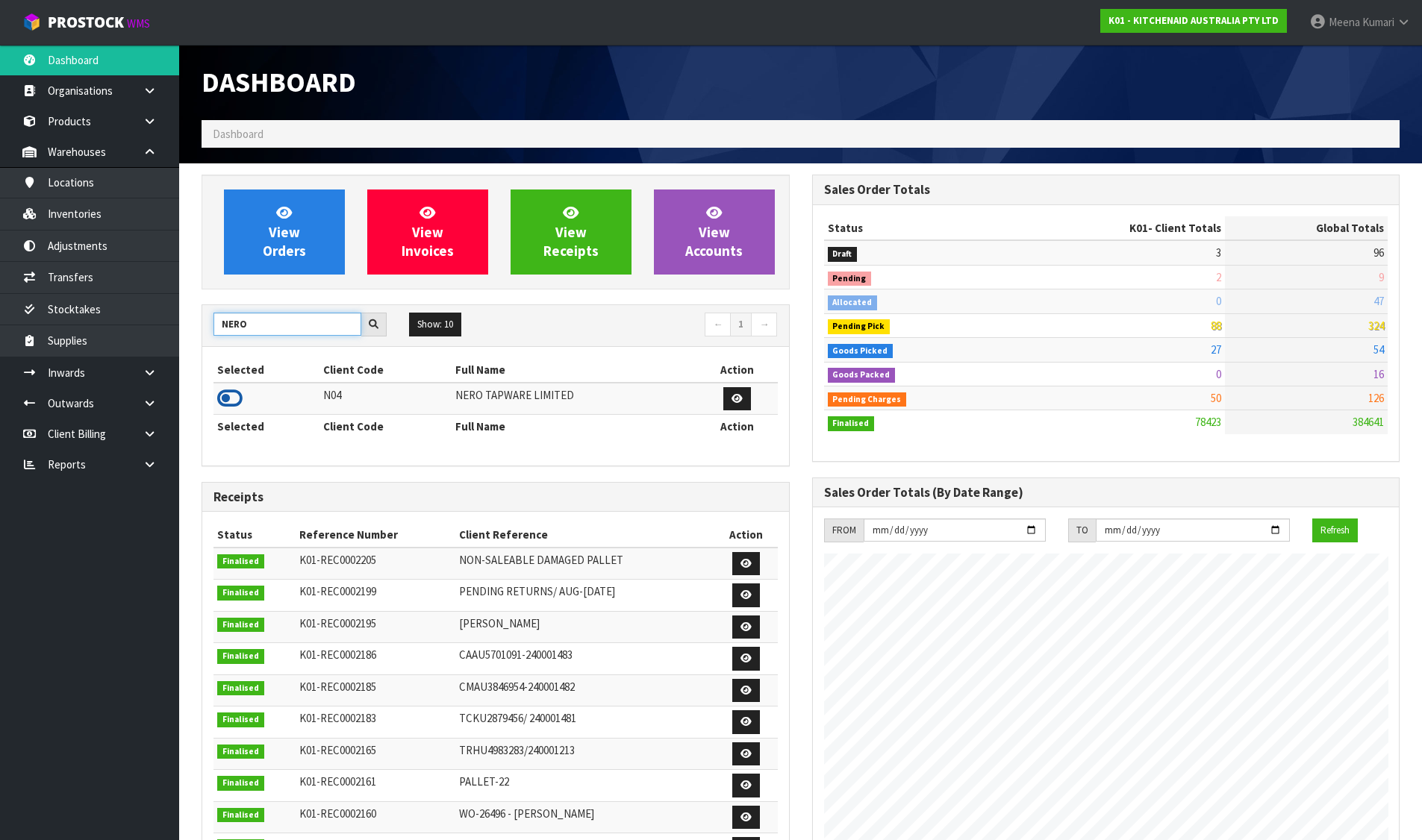
type input "NERO"
click at [236, 399] on icon at bounding box center [229, 398] width 26 height 22
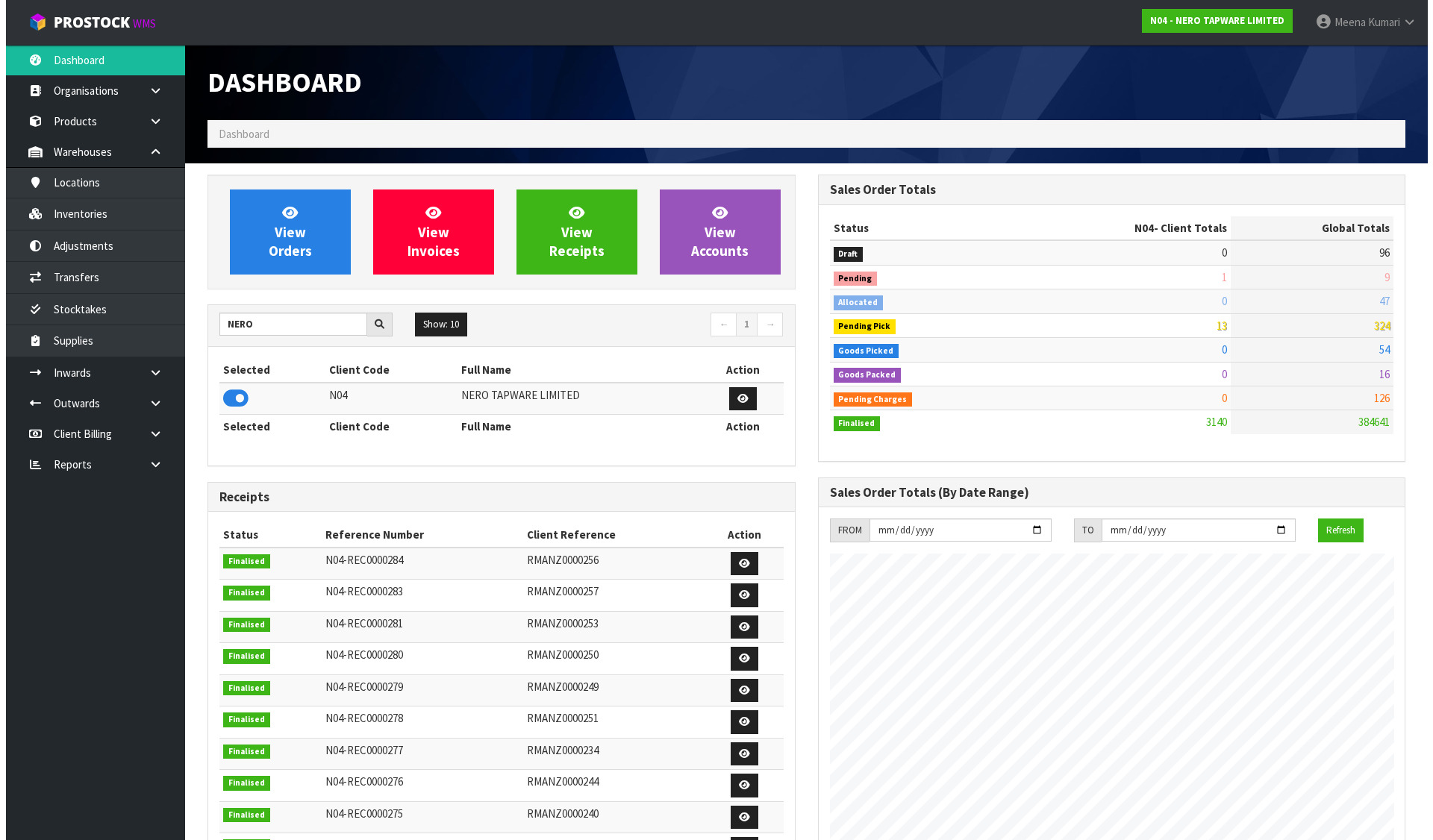
scroll to position [1193, 609]
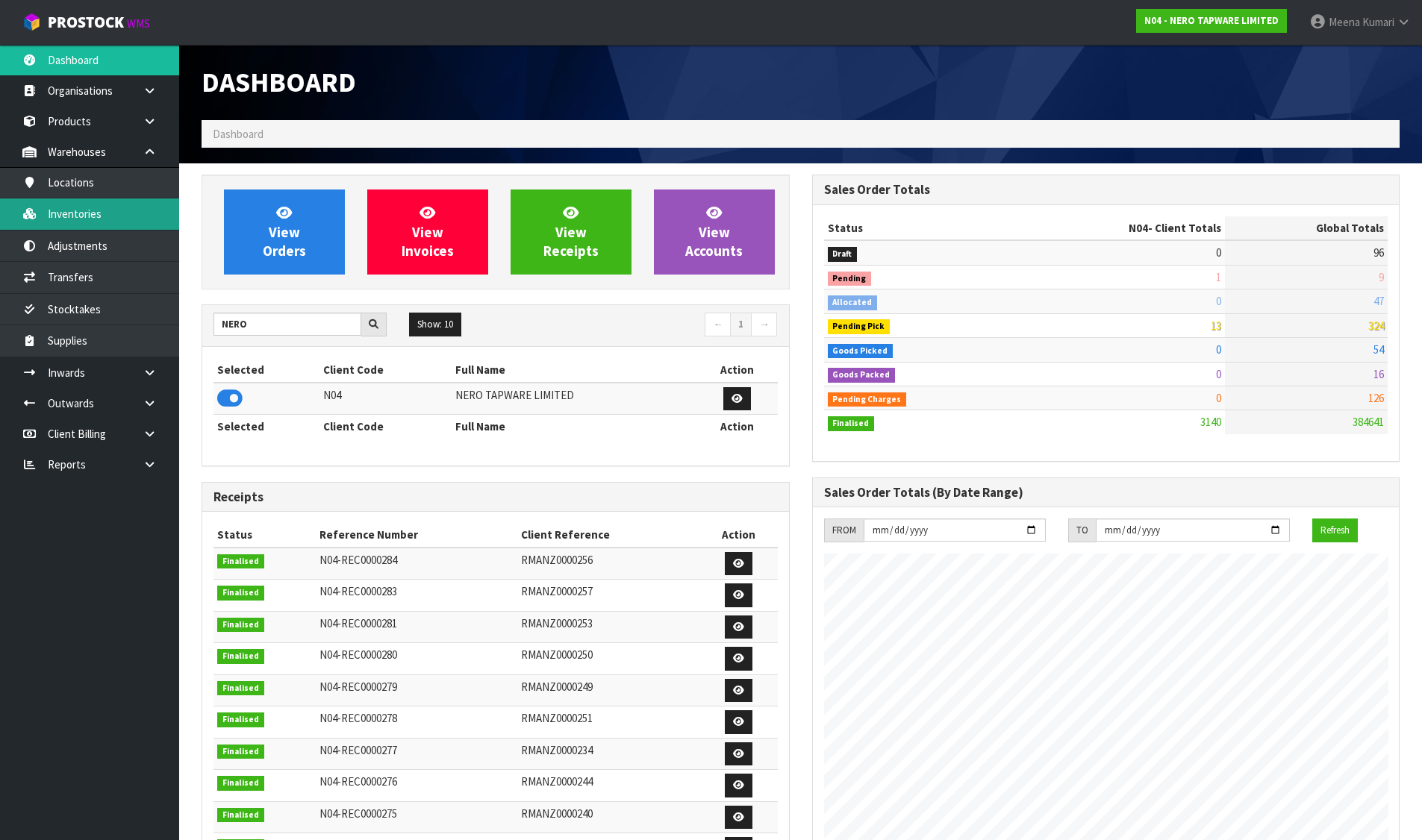
click at [143, 221] on link "Inventories" at bounding box center [90, 214] width 180 height 31
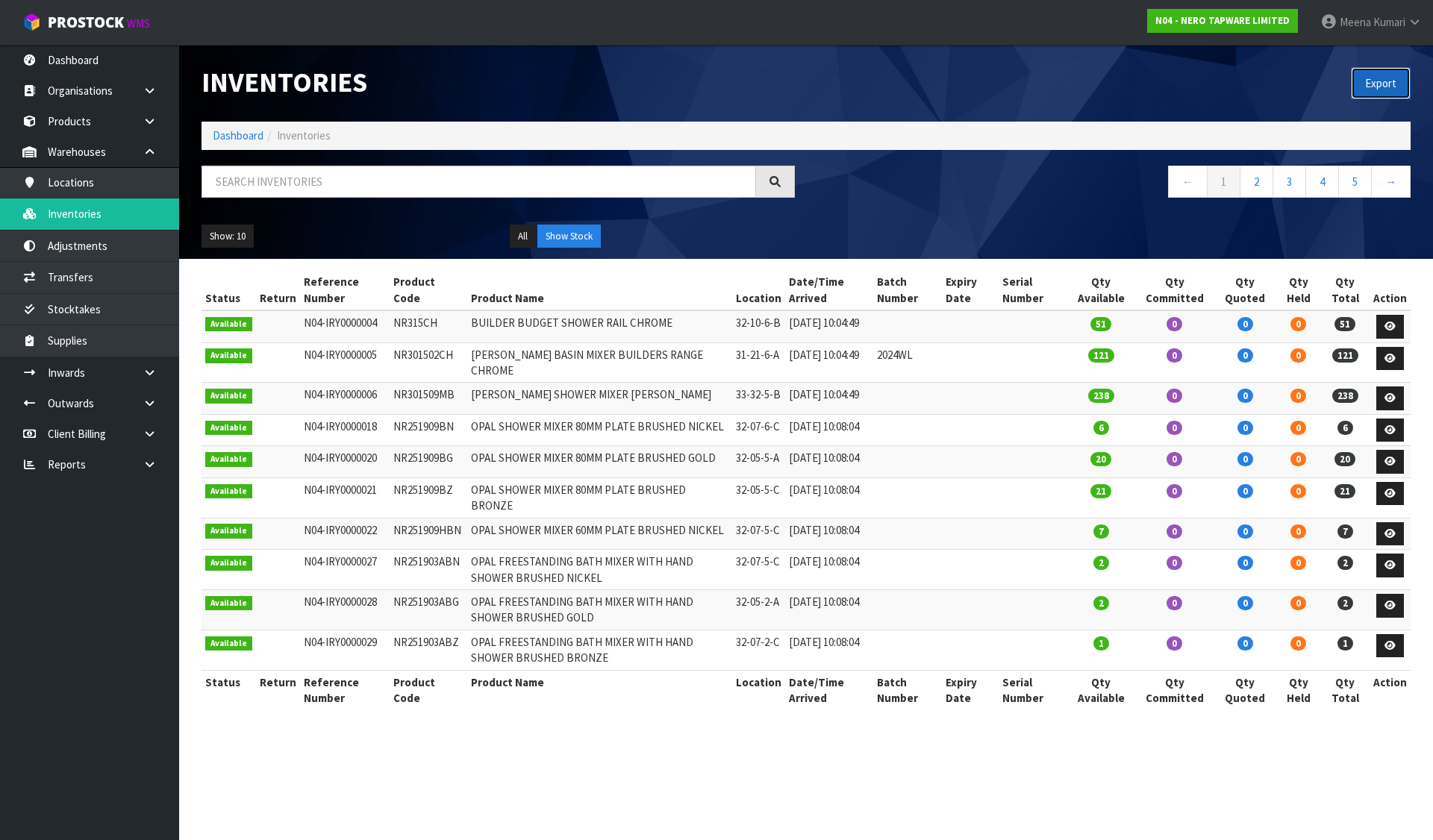
click at [1371, 83] on button "Export" at bounding box center [1380, 83] width 60 height 32
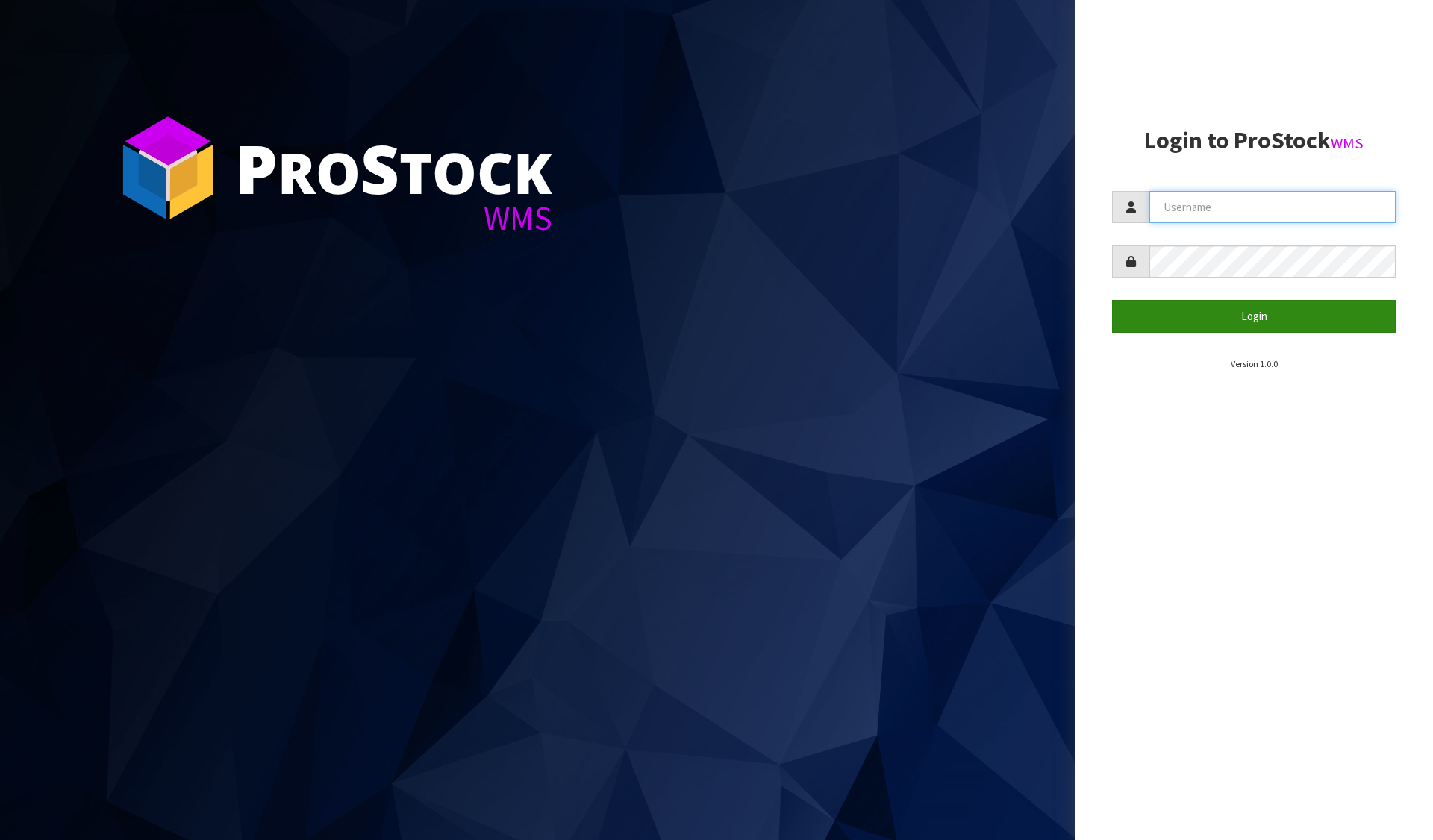
type input "Meena"
click at [1173, 307] on button "Login" at bounding box center [1253, 316] width 284 height 32
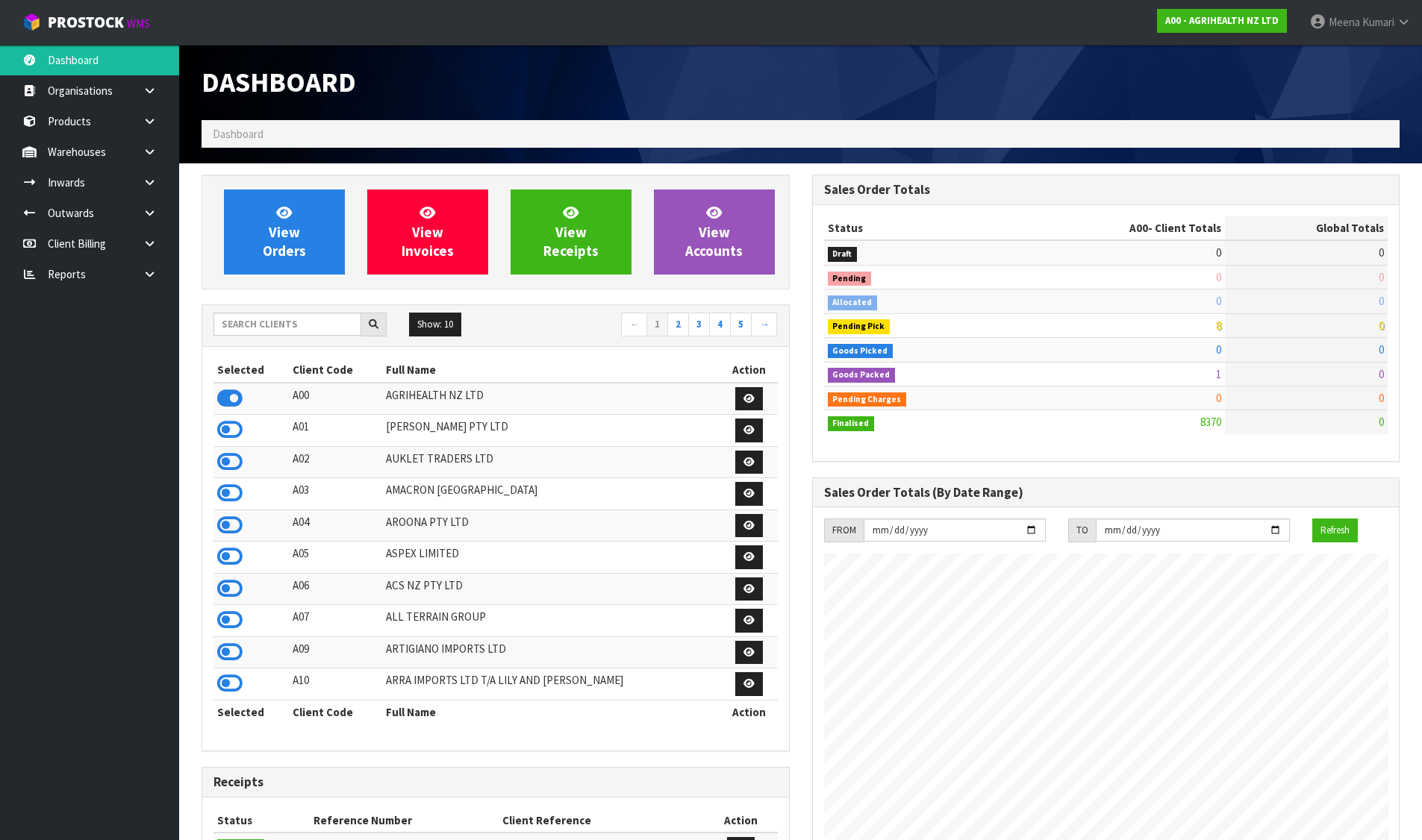
scroll to position [1130, 609]
click at [268, 329] on input "text" at bounding box center [287, 324] width 148 height 23
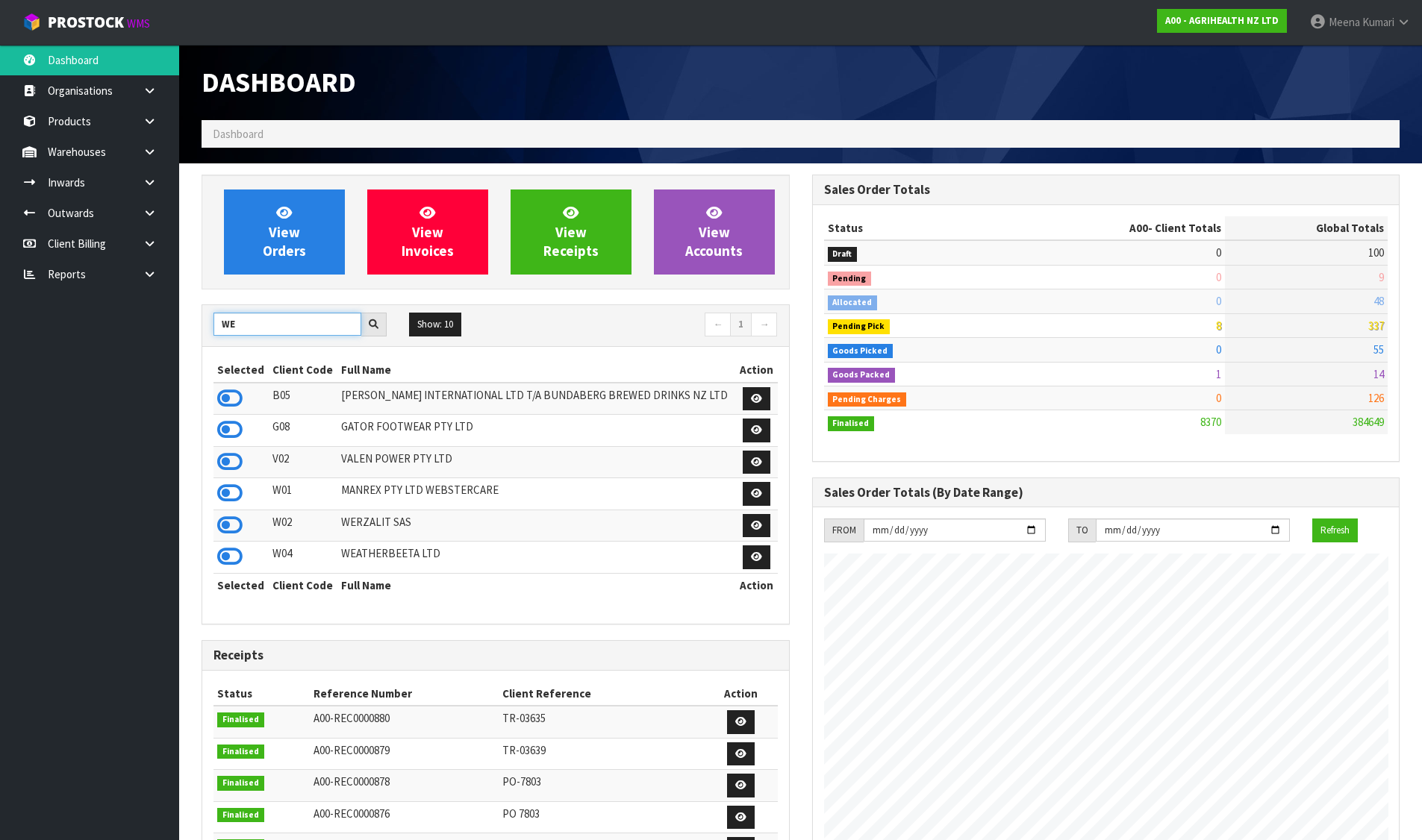
type input "W"
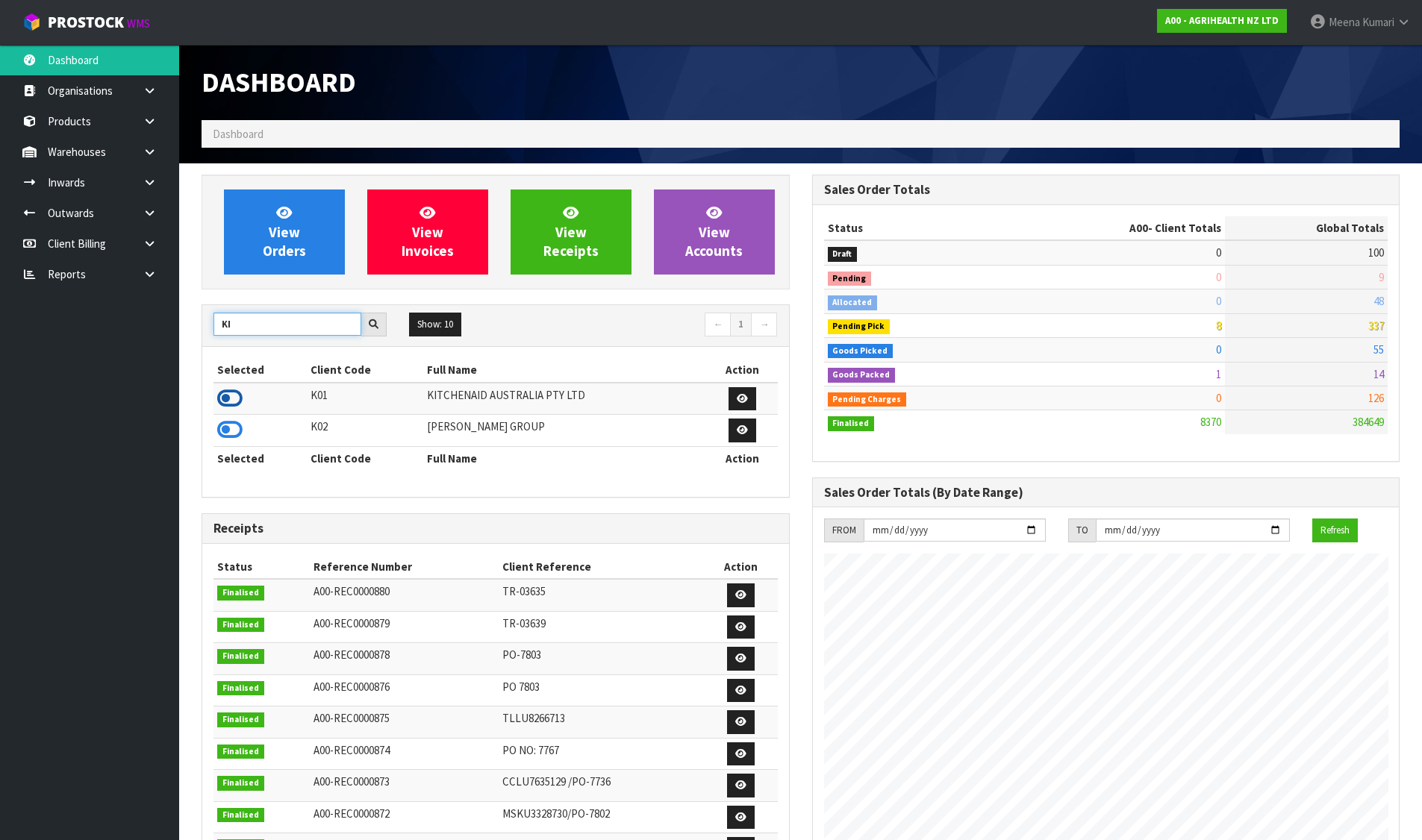
type input "KI"
click at [222, 403] on icon at bounding box center [229, 398] width 26 height 22
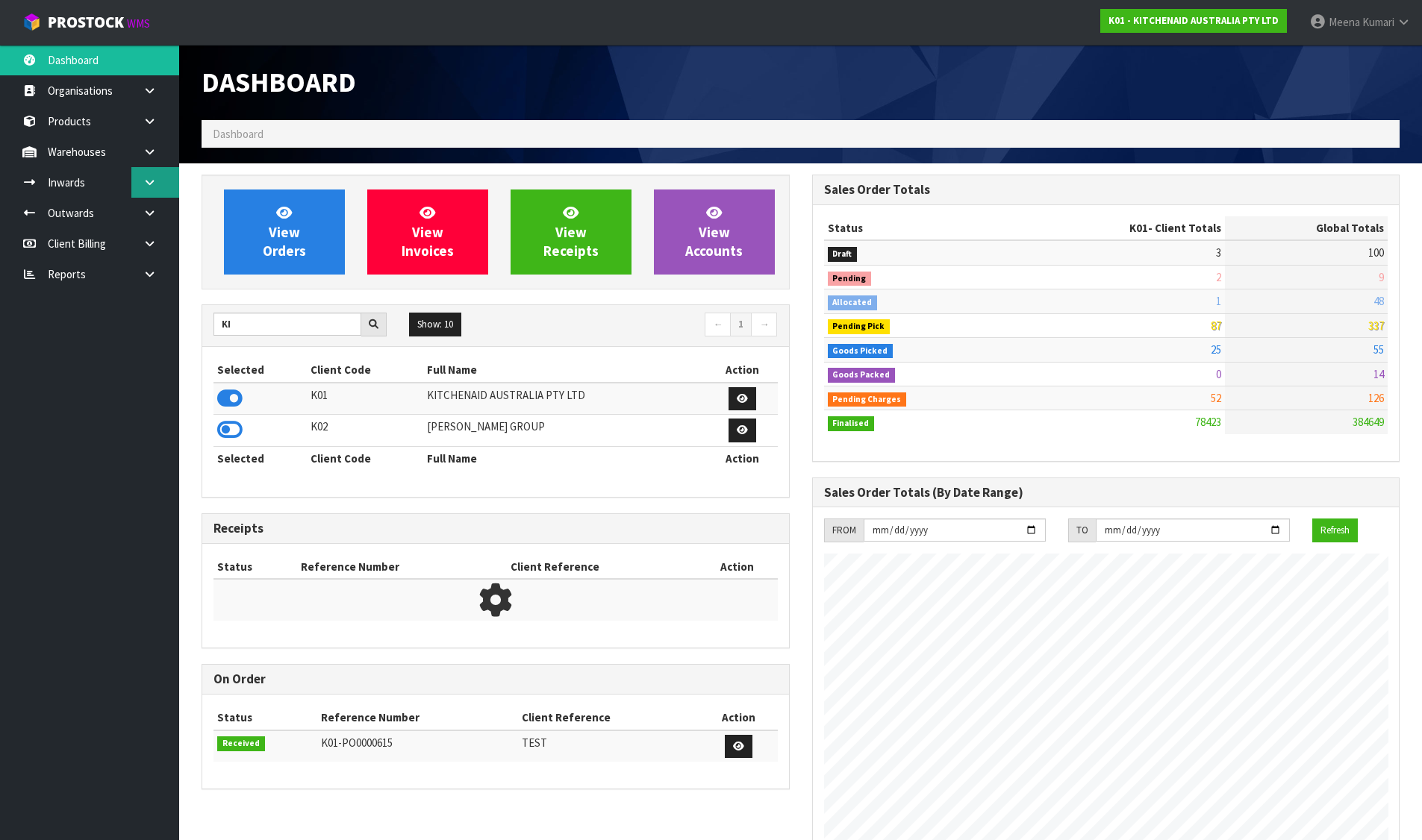
click at [148, 193] on link at bounding box center [156, 182] width 48 height 31
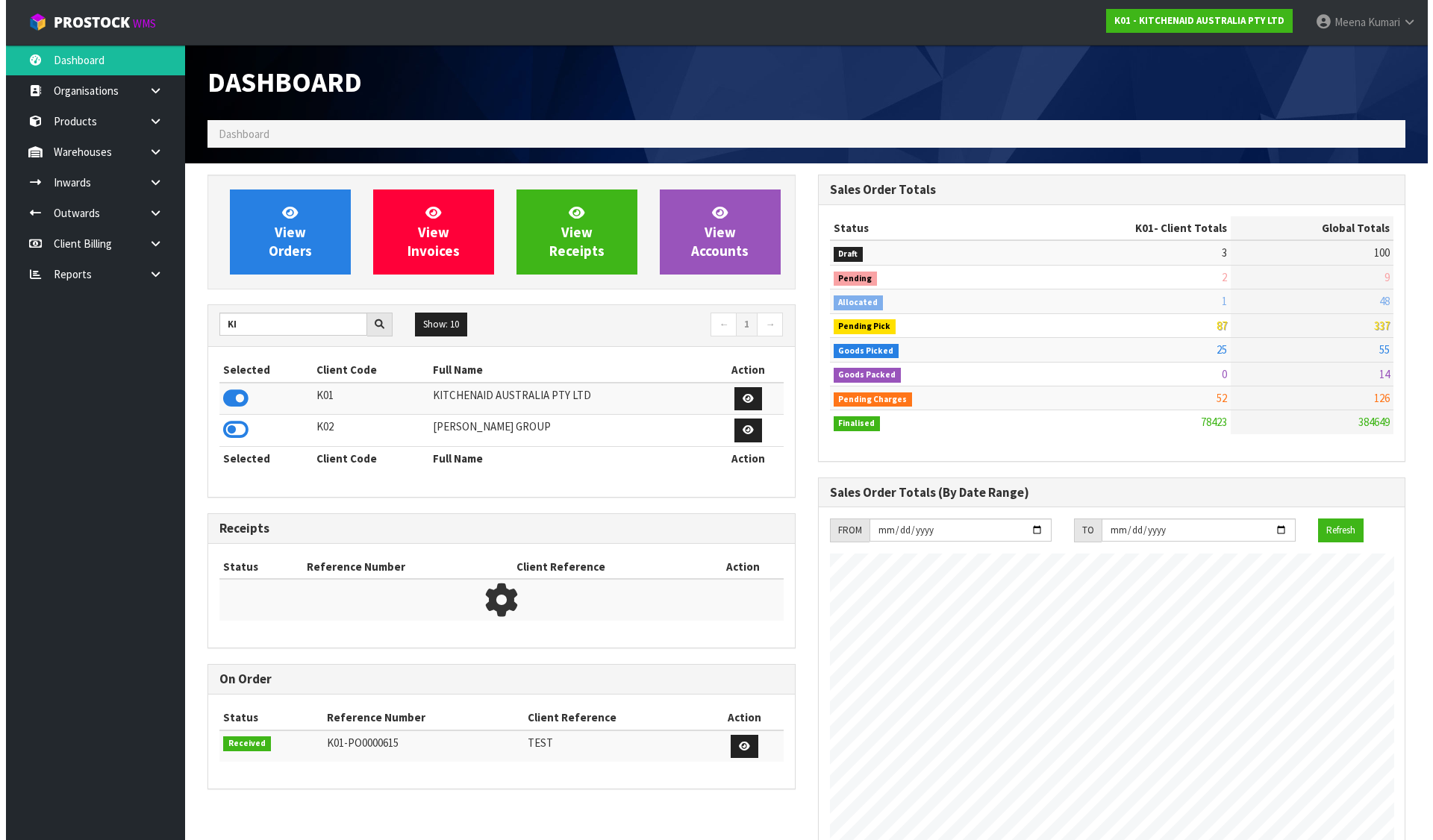
scroll to position [1130, 609]
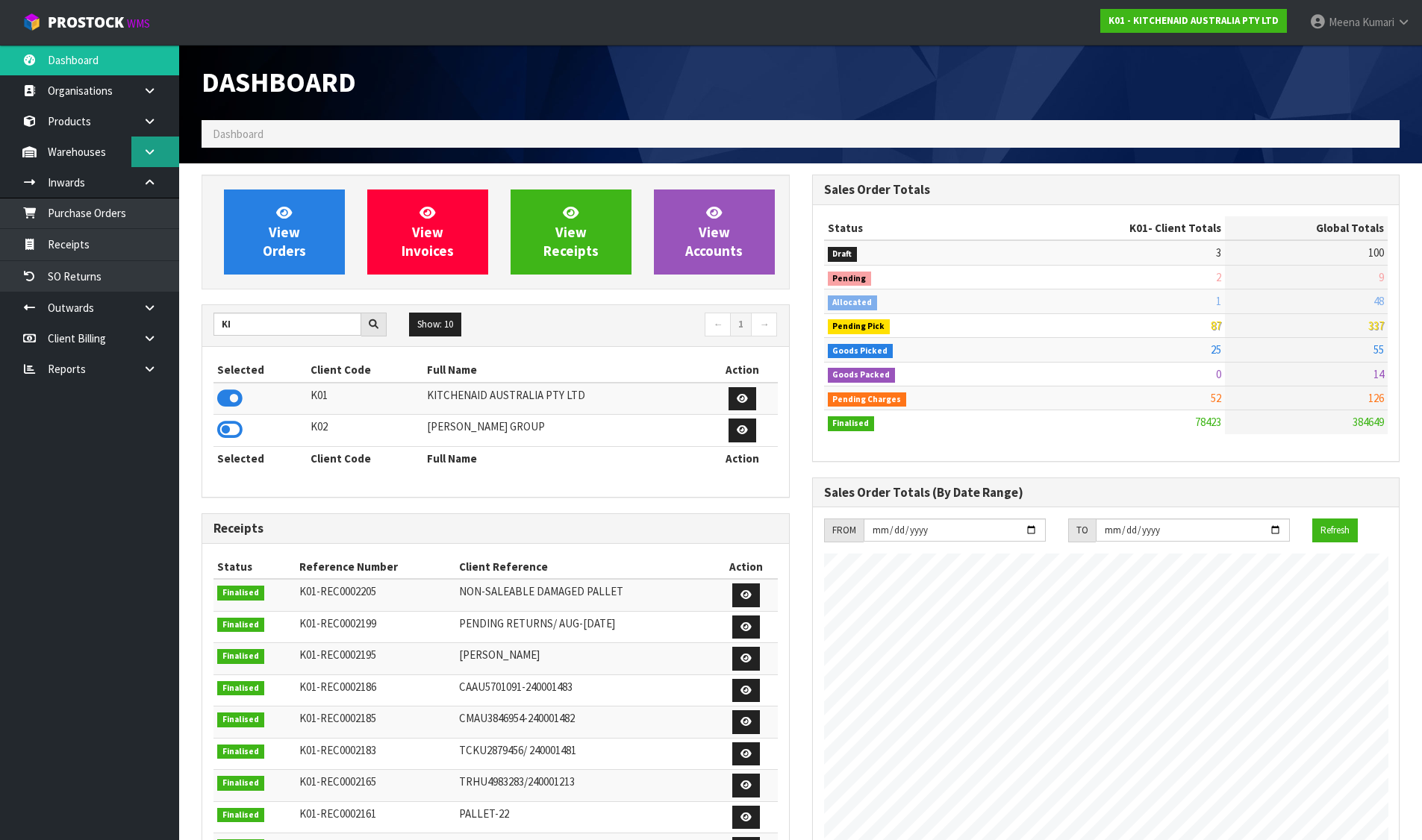
click at [149, 136] on link at bounding box center [156, 152] width 48 height 31
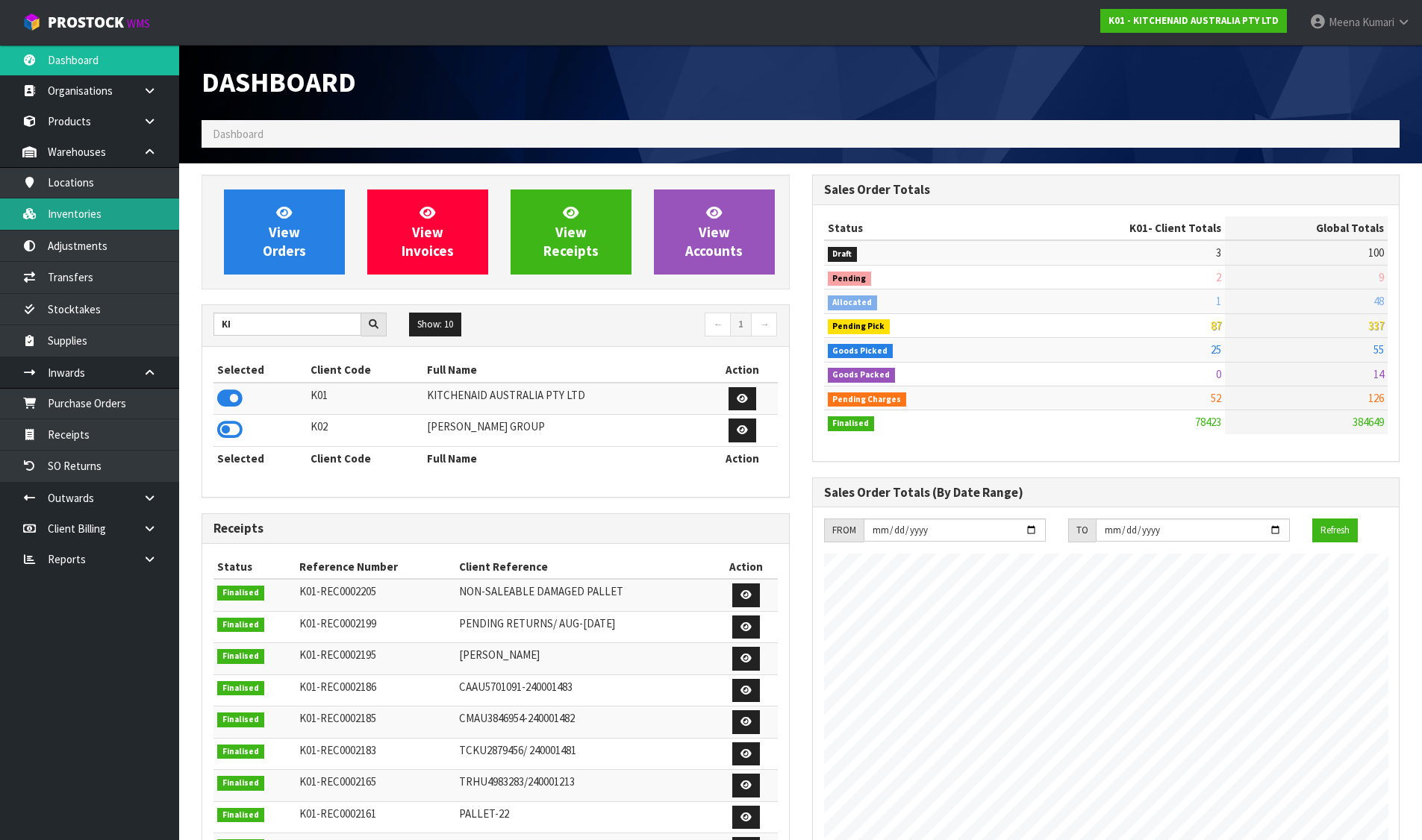
click at [114, 213] on link "Inventories" at bounding box center [90, 214] width 180 height 31
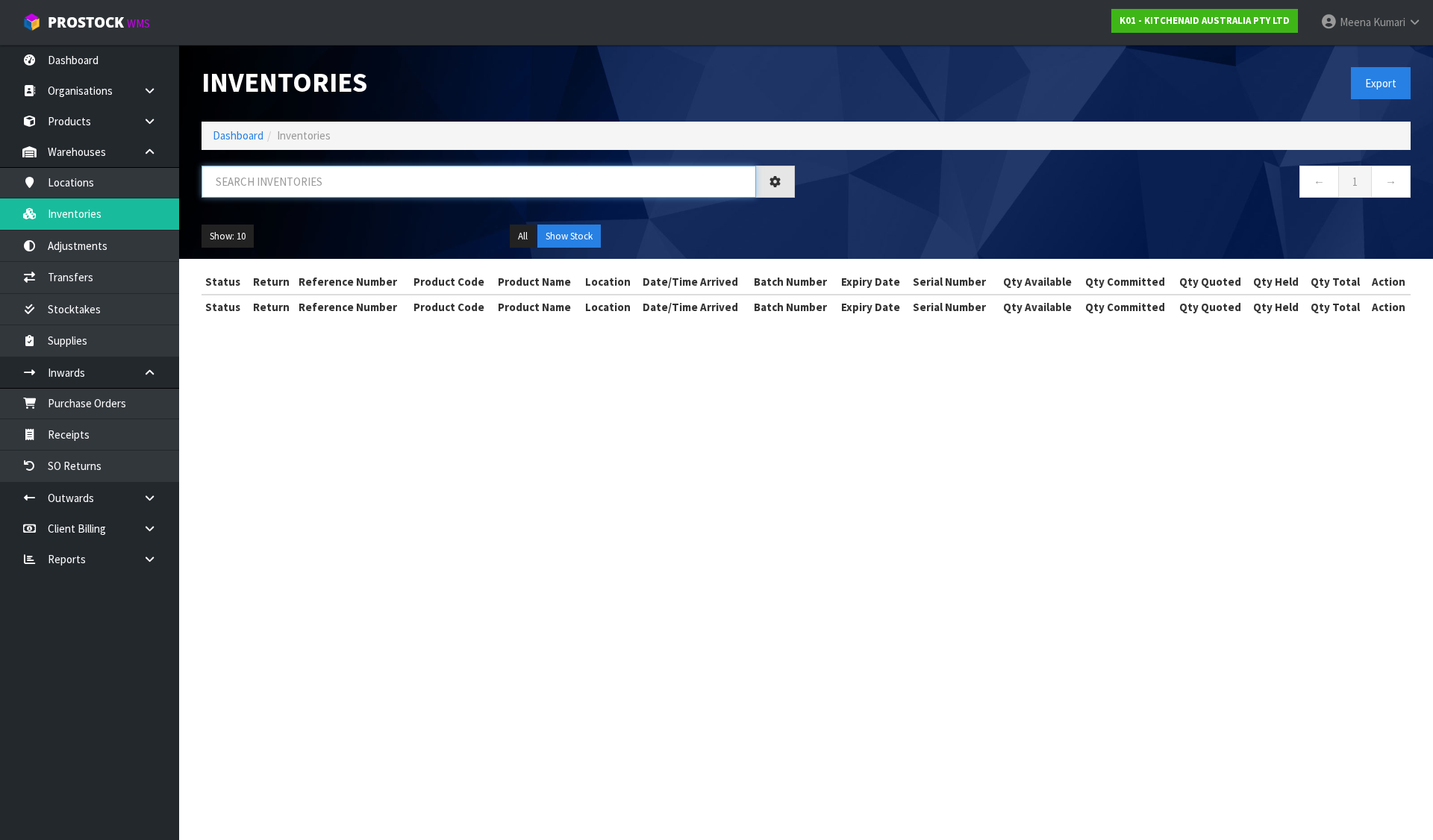
click at [268, 186] on input "text" at bounding box center [478, 181] width 555 height 32
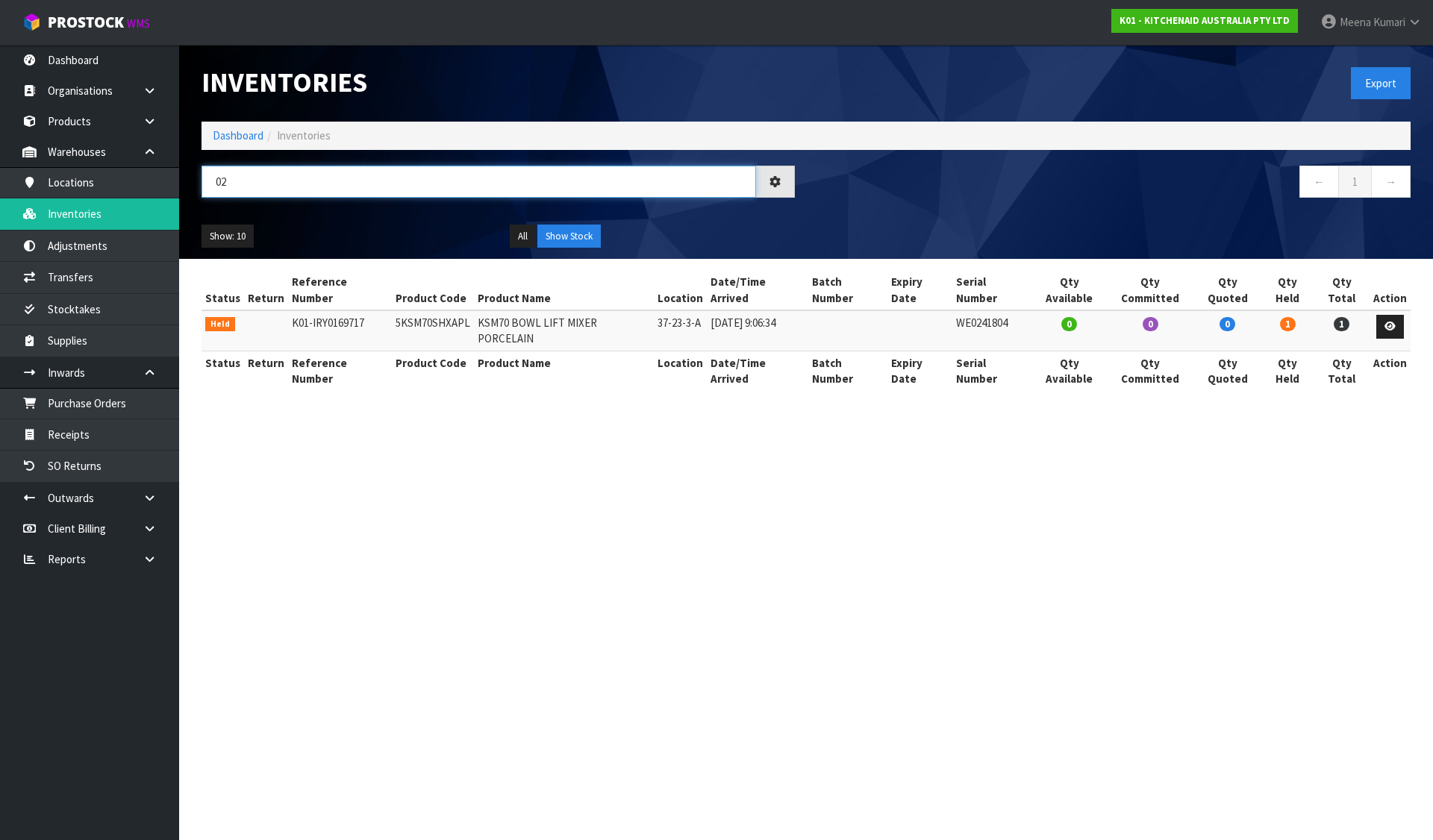
type input "0"
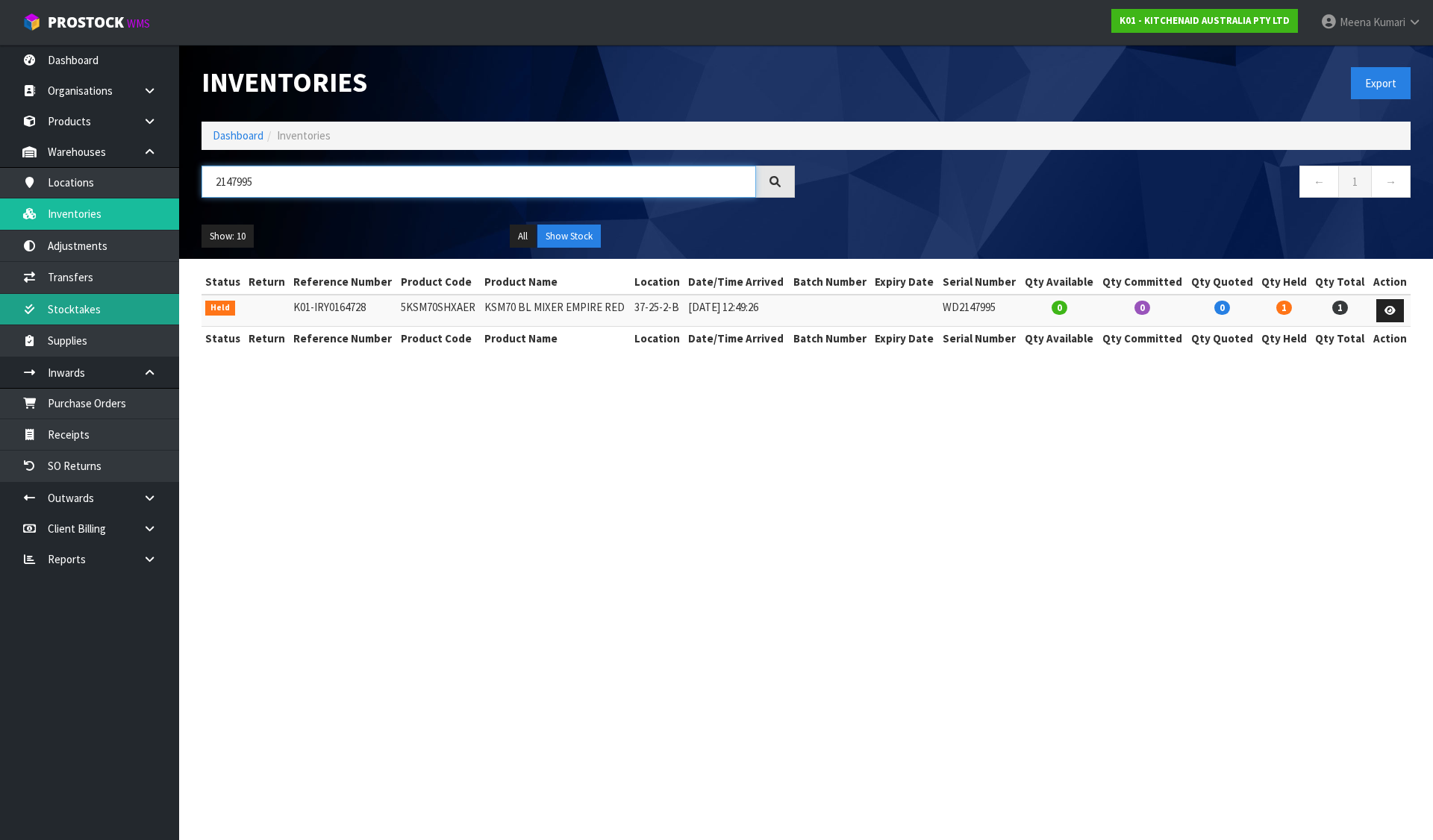
type input "2147995"
